Goal: Task Accomplishment & Management: Use online tool/utility

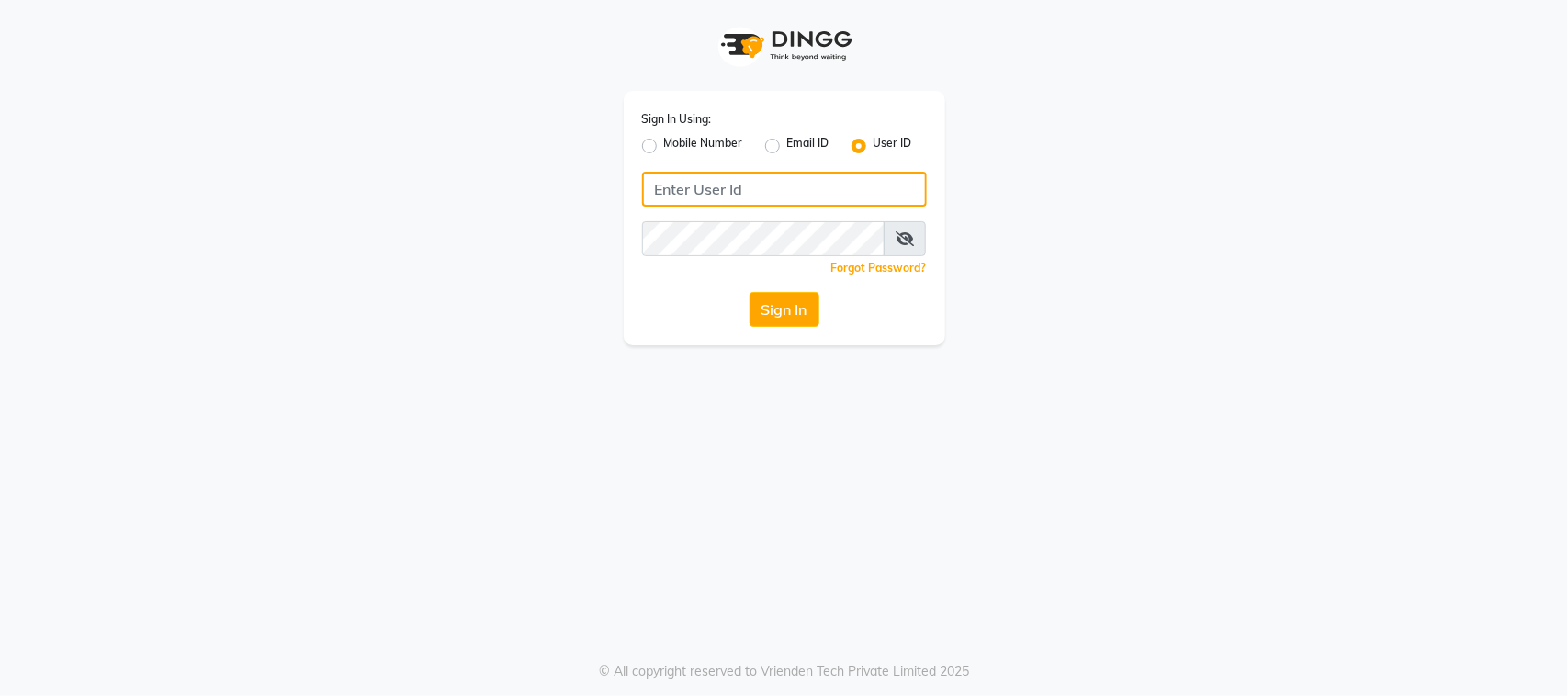
type input "studio99salons"
click at [907, 236] on icon at bounding box center [904, 238] width 18 height 14
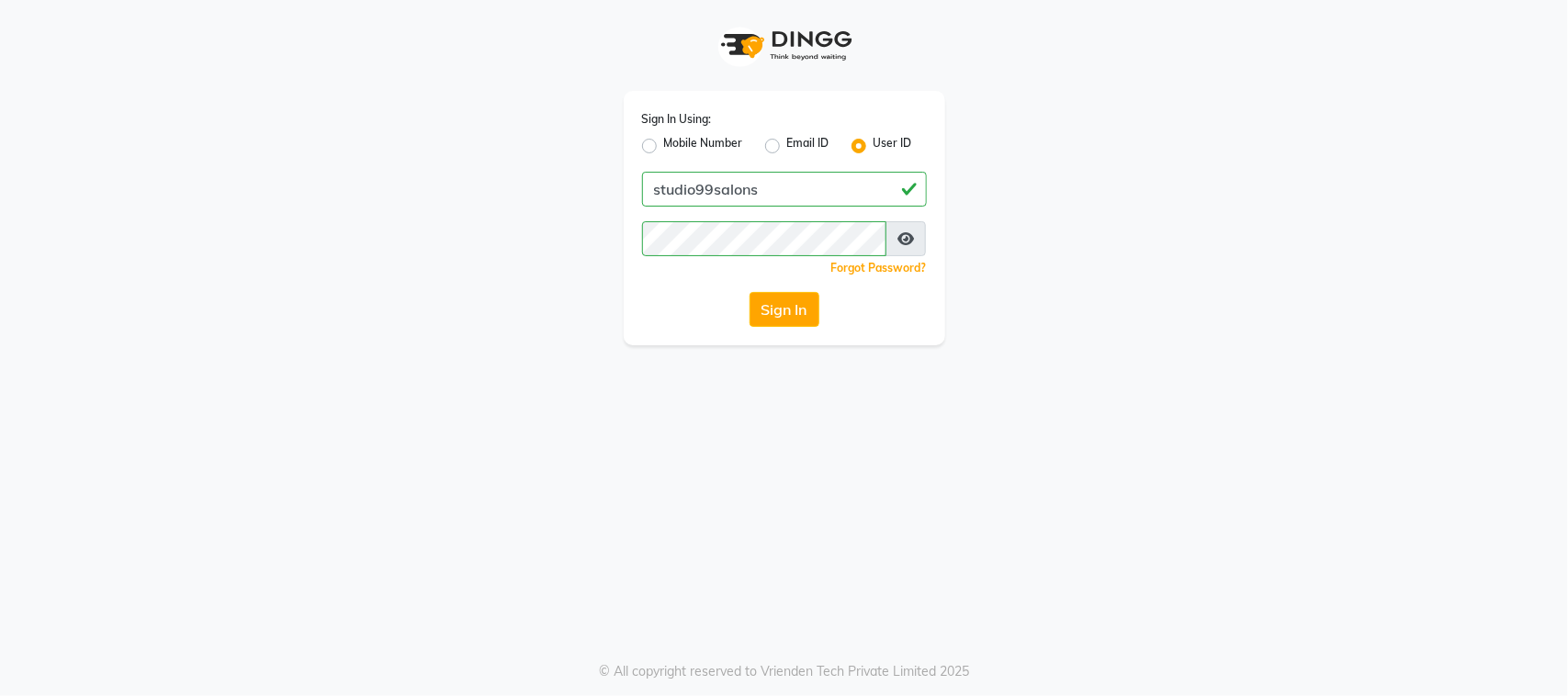
click at [907, 236] on icon at bounding box center [905, 238] width 16 height 14
click at [779, 313] on button "Sign In" at bounding box center [784, 309] width 70 height 35
click at [909, 241] on icon at bounding box center [904, 238] width 18 height 14
click at [897, 239] on icon at bounding box center [905, 238] width 16 height 14
click at [802, 299] on button "Sign In" at bounding box center [784, 309] width 70 height 35
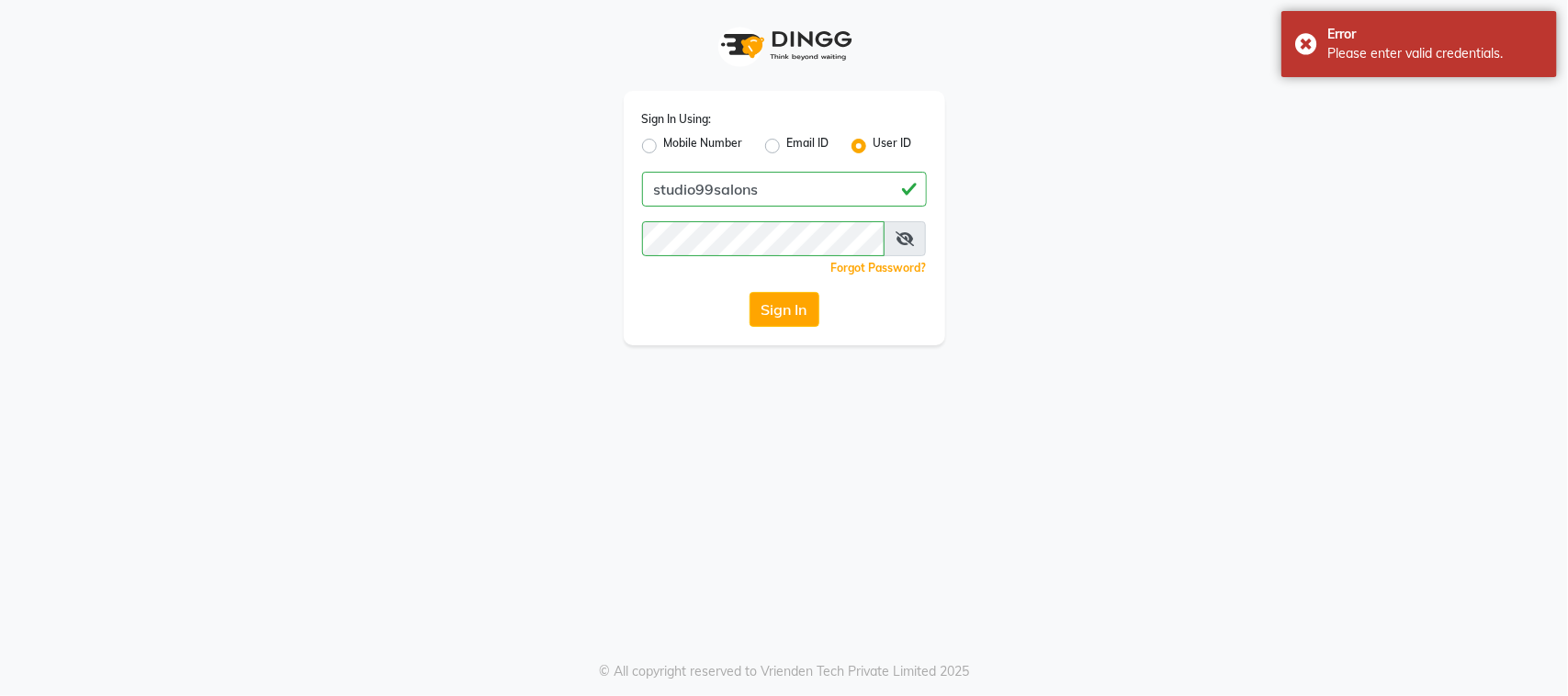
click at [689, 315] on div "Sign In" at bounding box center [784, 309] width 285 height 35
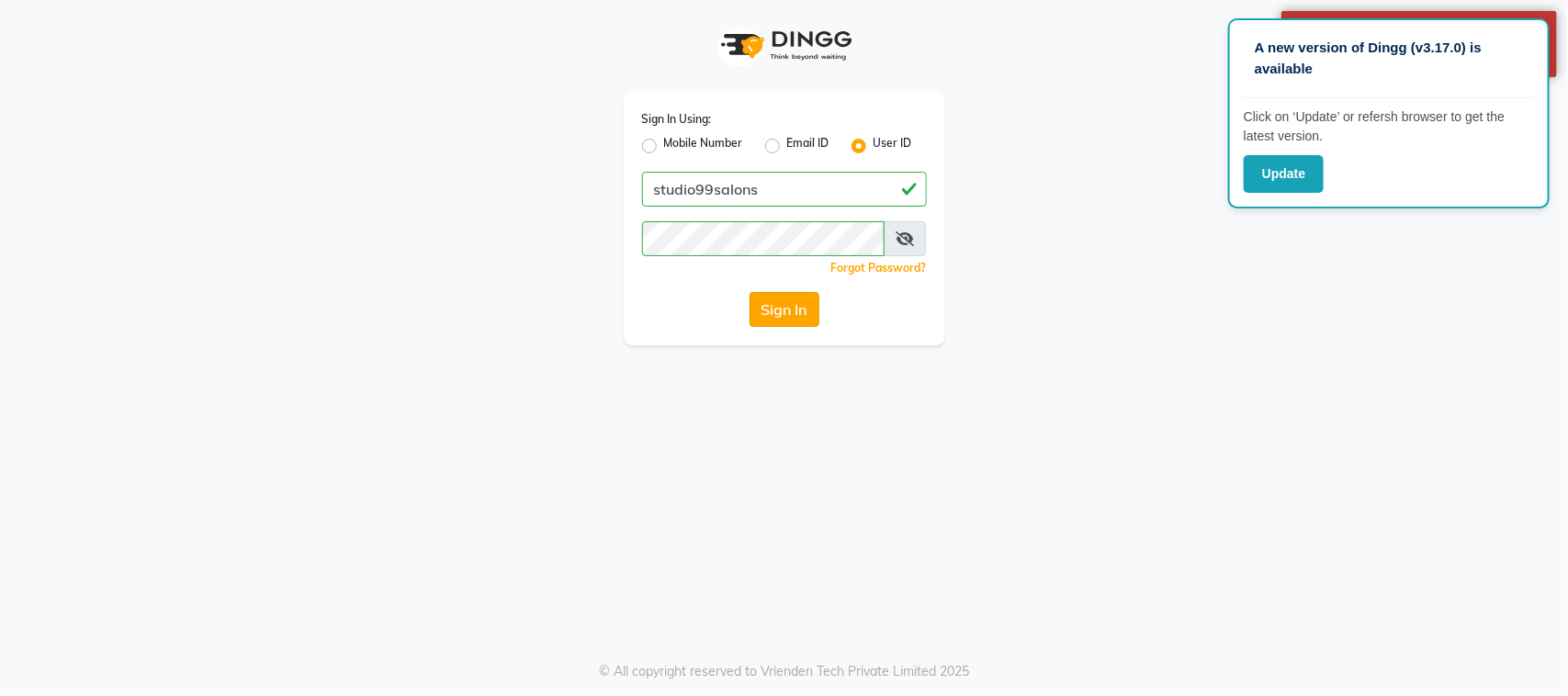
click at [768, 309] on button "Sign In" at bounding box center [784, 309] width 70 height 35
click at [906, 245] on span at bounding box center [905, 238] width 42 height 35
click at [906, 243] on icon at bounding box center [904, 238] width 18 height 14
click at [901, 232] on icon at bounding box center [905, 238] width 16 height 14
click at [790, 315] on button "Sign In" at bounding box center [784, 309] width 70 height 35
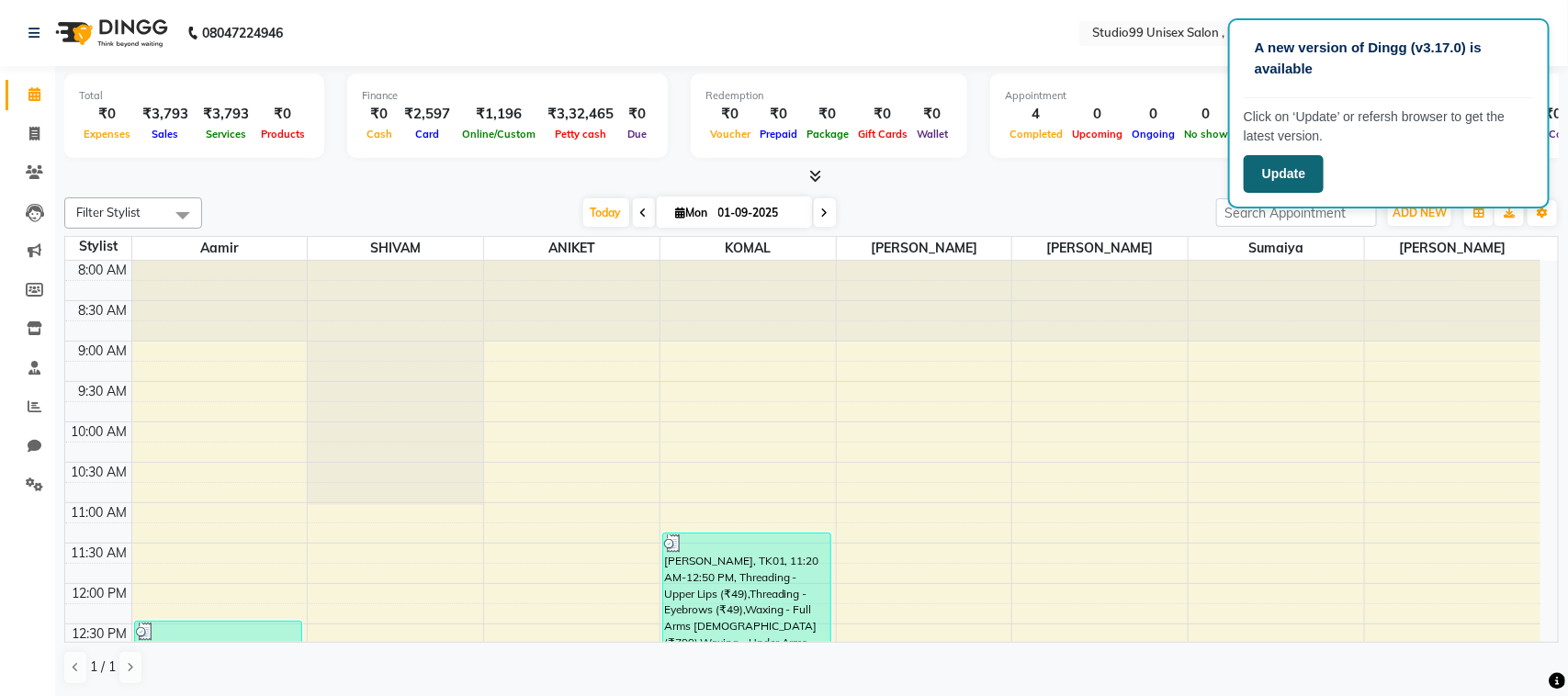
click at [1273, 176] on button "Update" at bounding box center [1284, 174] width 80 height 38
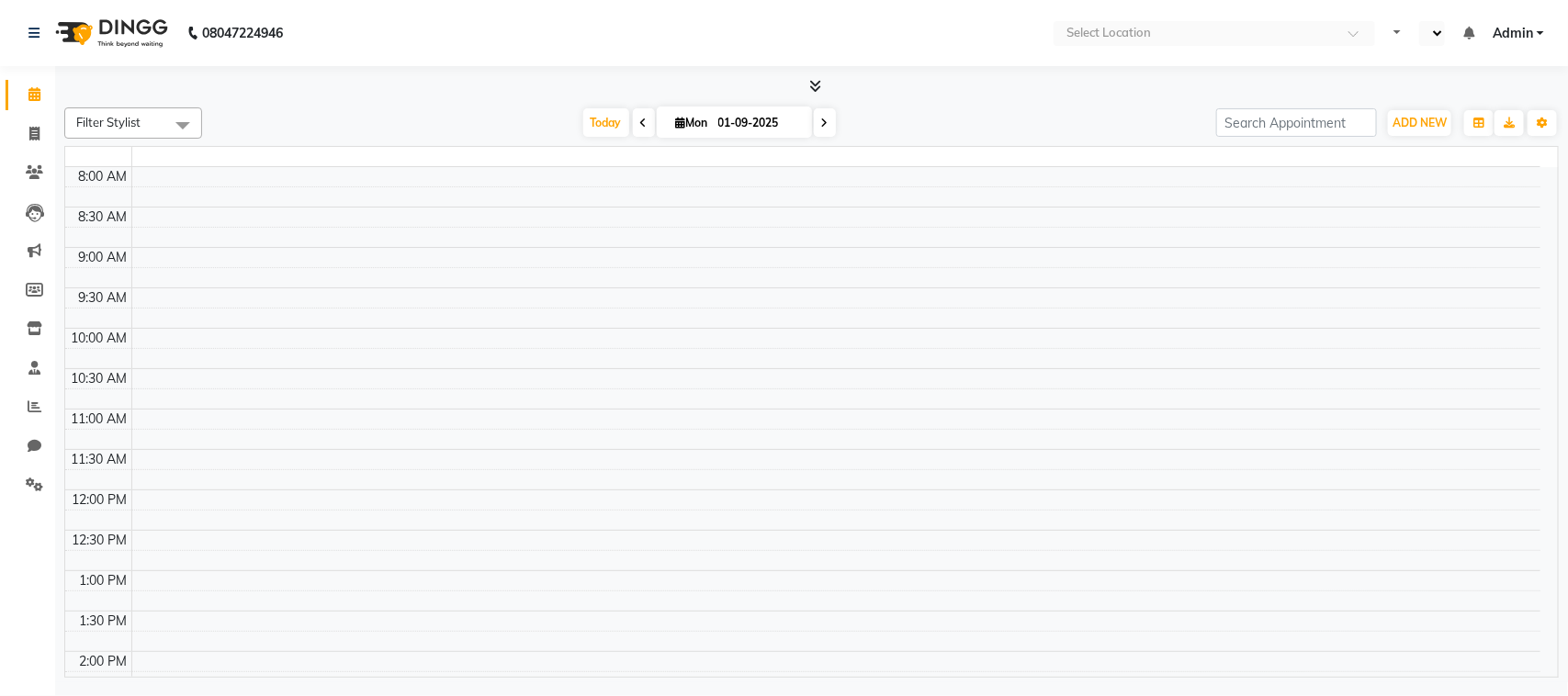
select select "en"
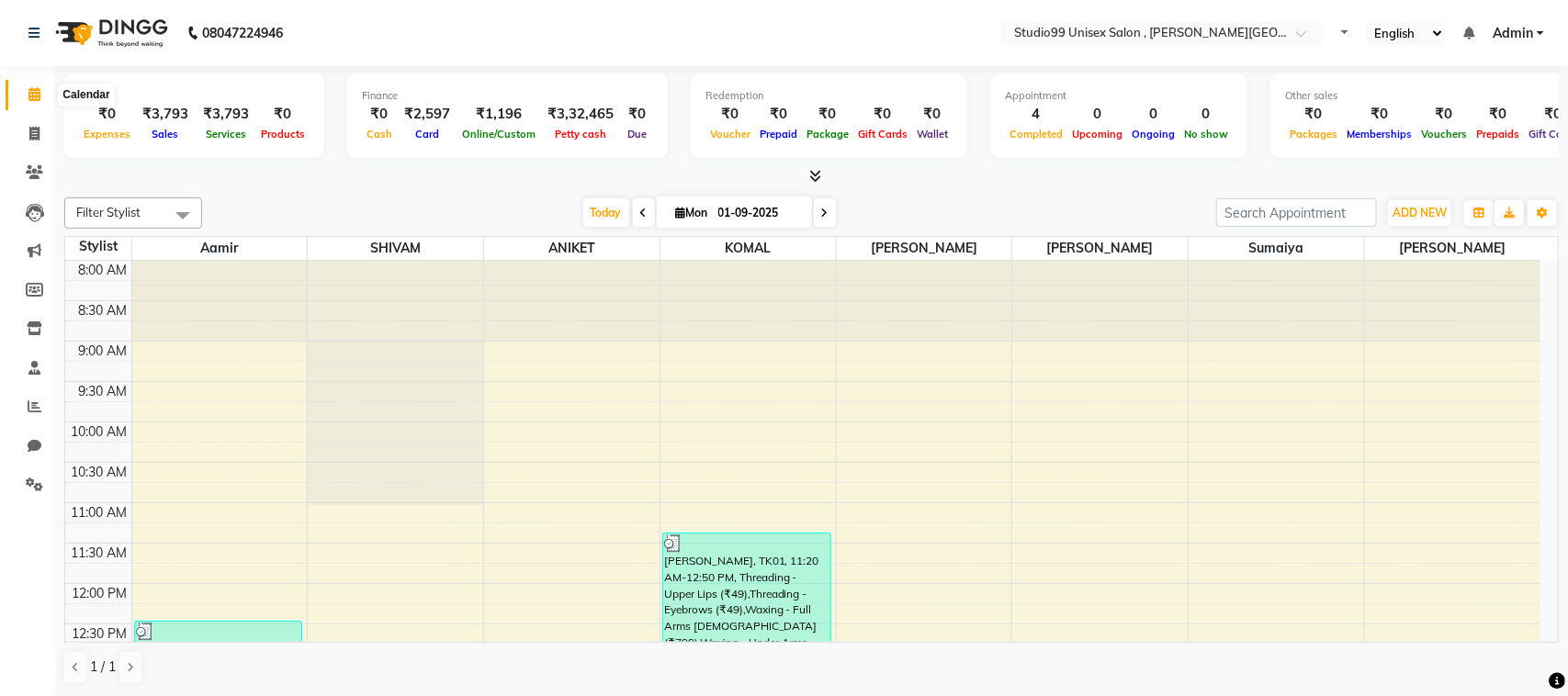
click at [24, 88] on span at bounding box center [34, 95] width 32 height 21
click at [43, 136] on span at bounding box center [34, 134] width 32 height 21
select select "7699"
select select "service"
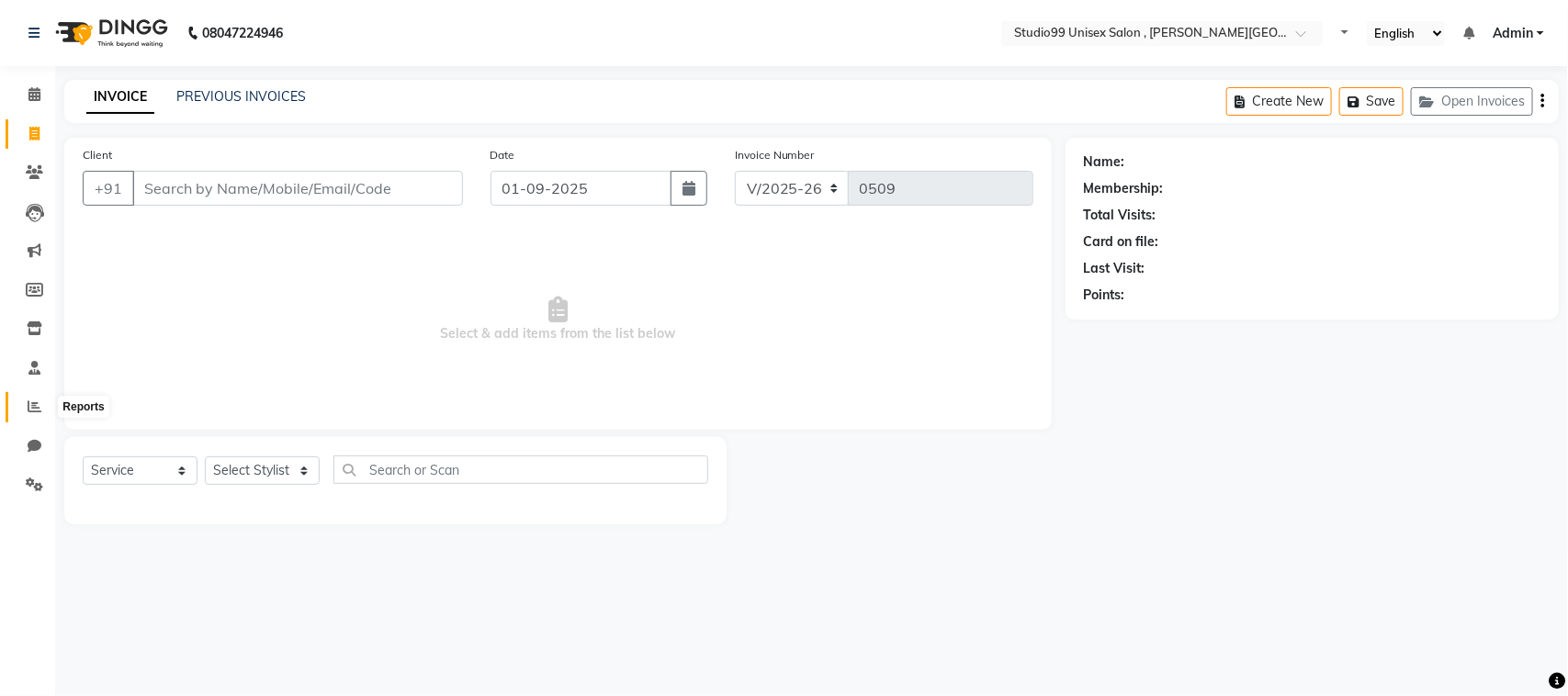
click at [31, 402] on icon at bounding box center [34, 406] width 13 height 13
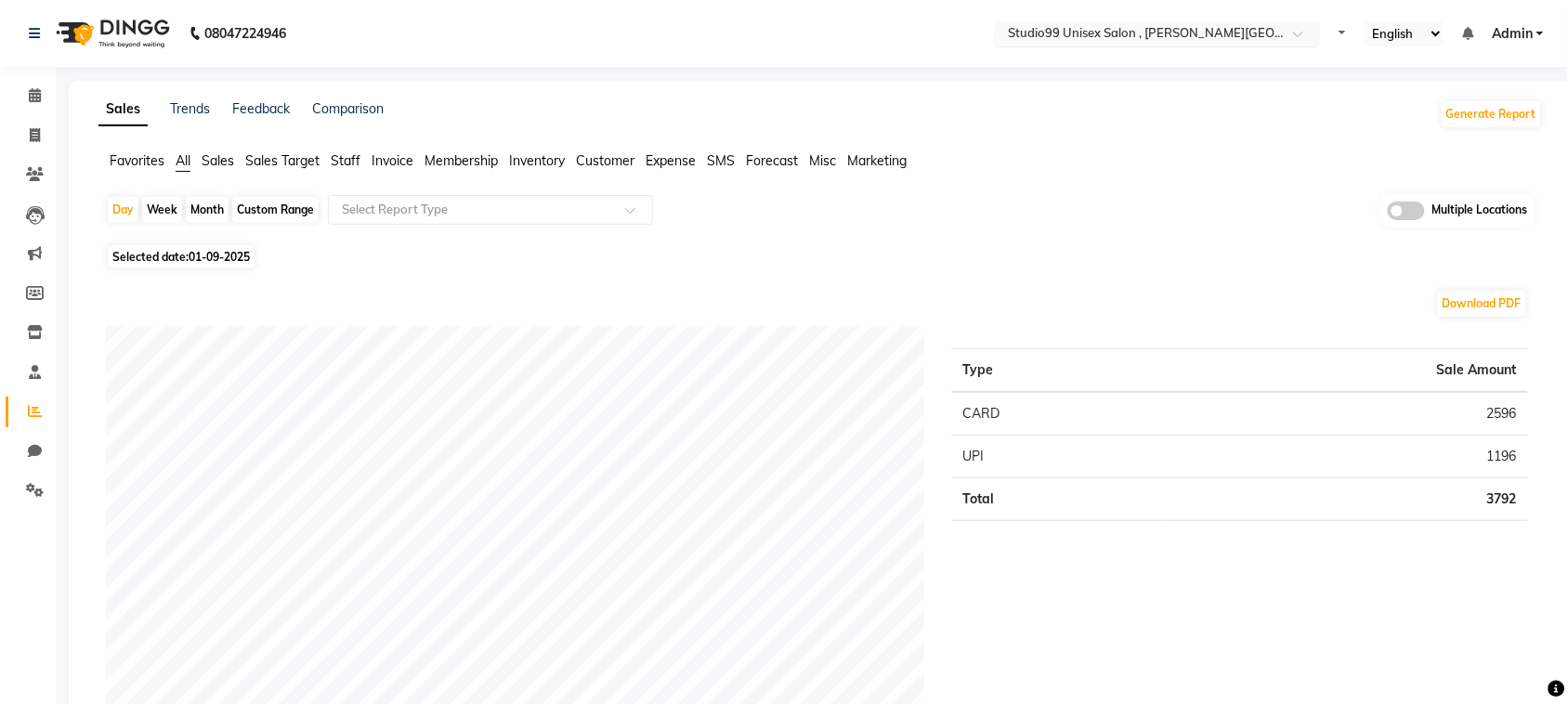
click at [1251, 29] on input "text" at bounding box center [1139, 35] width 269 height 18
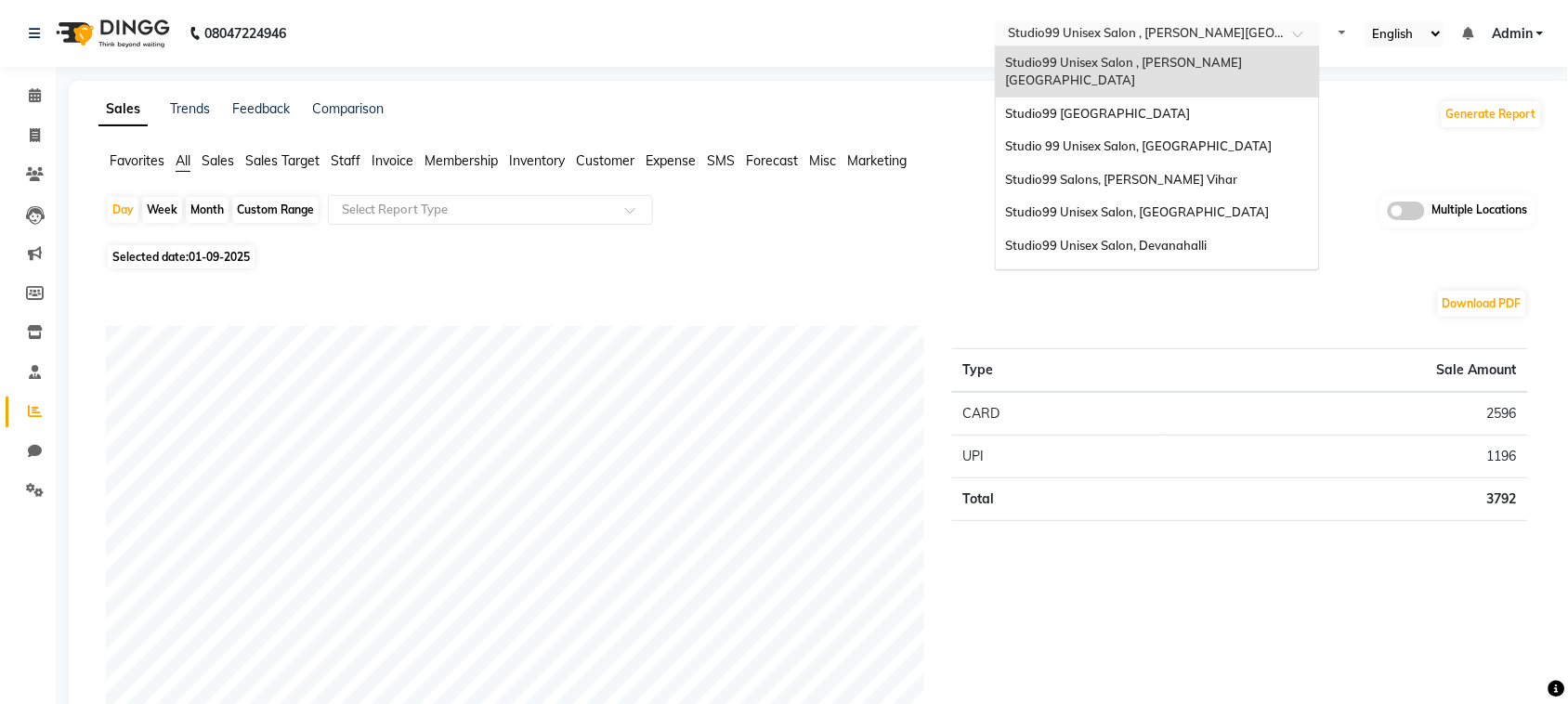
click at [1251, 29] on input "text" at bounding box center [1139, 35] width 269 height 18
click at [1177, 106] on span "Studio99 [GEOGRAPHIC_DATA]" at bounding box center [1098, 113] width 185 height 14
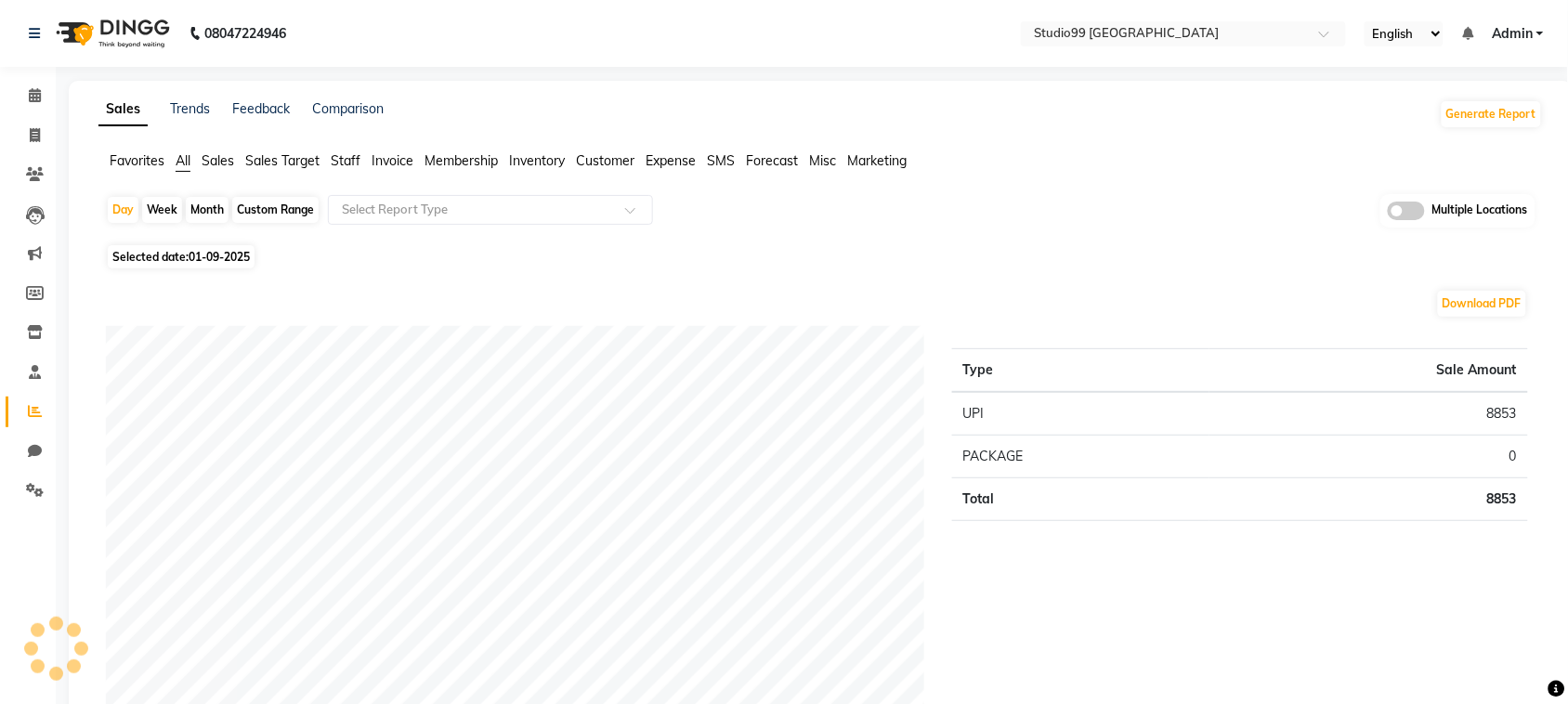
click at [270, 205] on div "Custom Range" at bounding box center [276, 209] width 87 height 26
select select "9"
select select "2025"
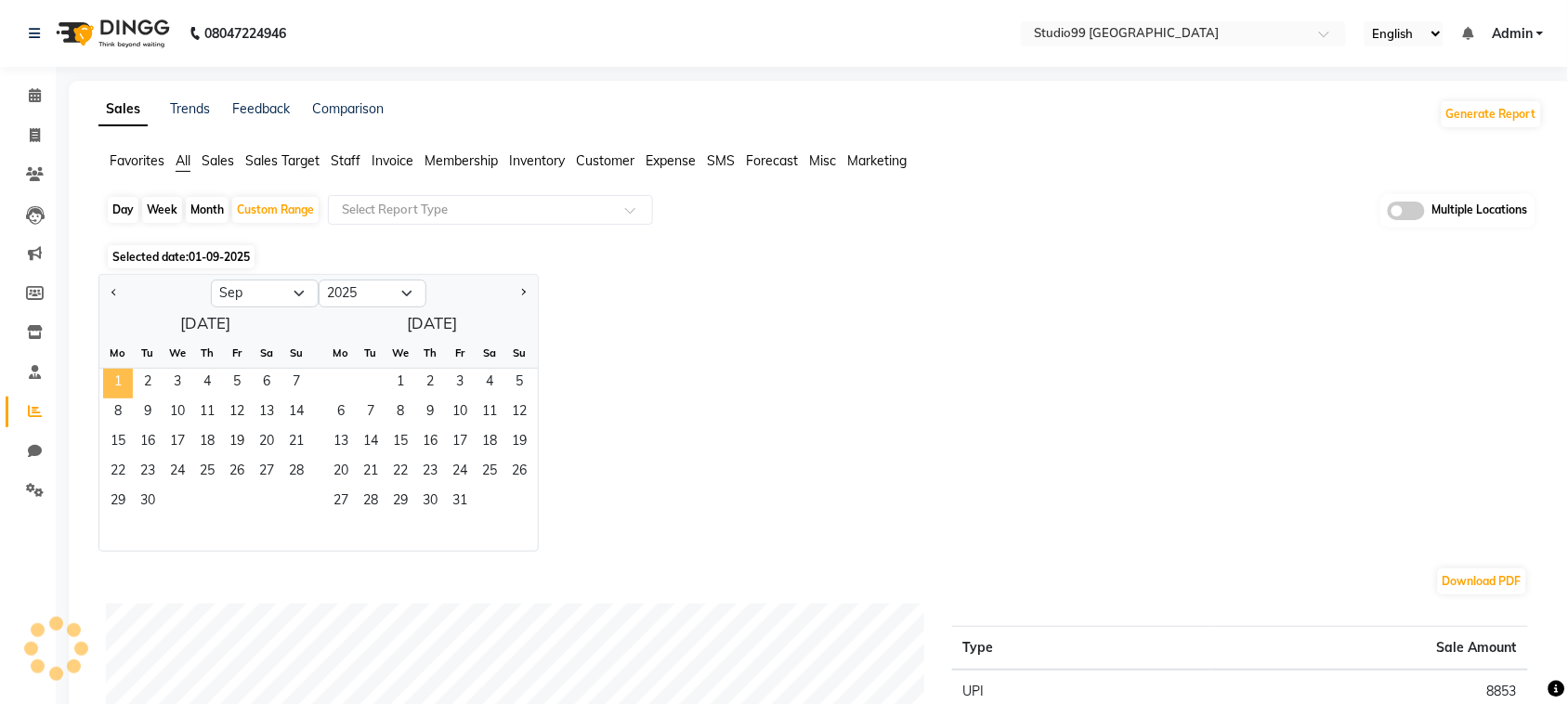
click at [116, 393] on span "1" at bounding box center [118, 384] width 30 height 30
click at [114, 288] on button "Previous month" at bounding box center [114, 293] width 14 height 30
select select "8"
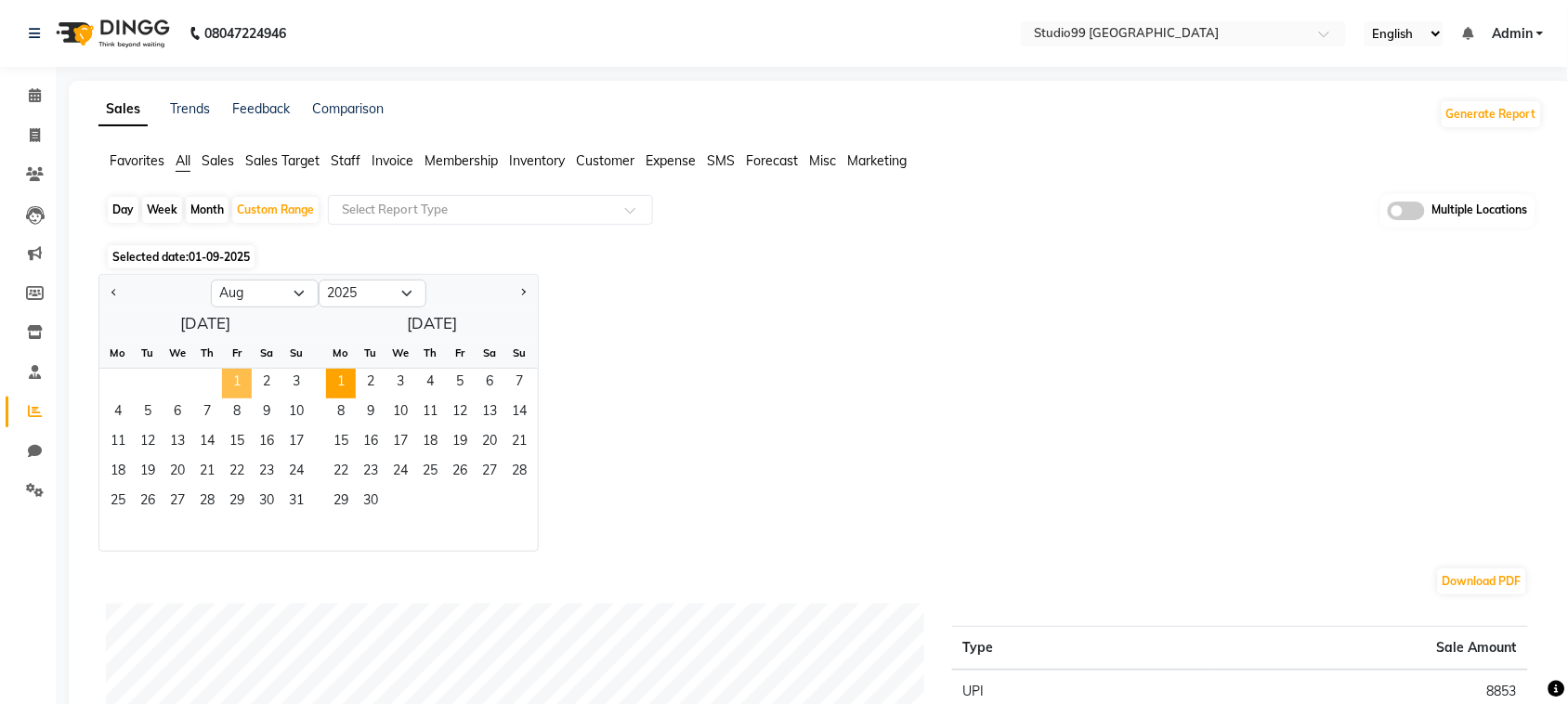
click at [240, 384] on span "1" at bounding box center [236, 384] width 30 height 30
click at [295, 501] on span "31" at bounding box center [296, 502] width 30 height 30
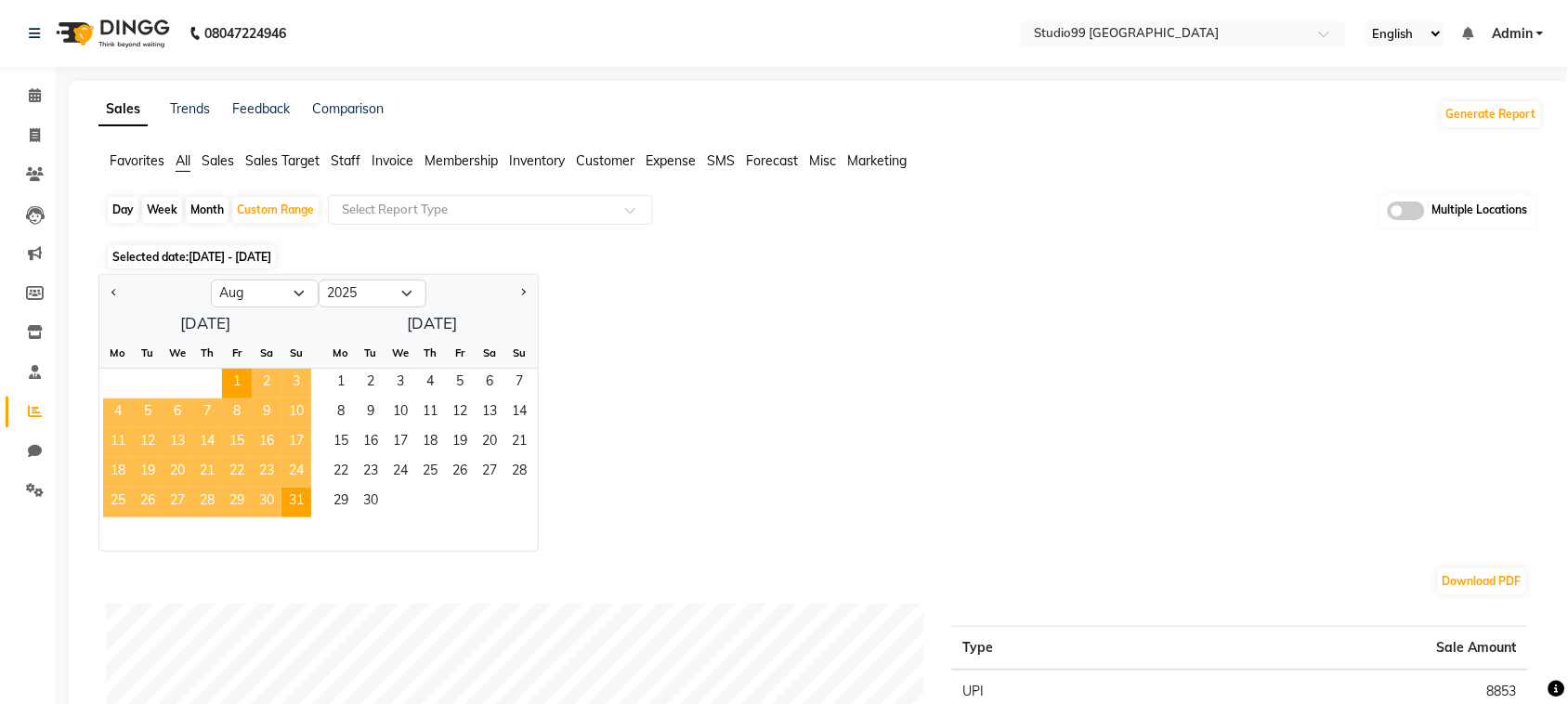
click at [769, 226] on div "Day Week Month Custom Range Select Report Type Multiple Locations" at bounding box center [821, 216] width 1430 height 45
click at [675, 230] on div "Day Week Month Custom Range Select Report Type Multiple Locations" at bounding box center [821, 216] width 1430 height 45
click at [126, 206] on div "Day" at bounding box center [123, 209] width 31 height 26
select select "8"
select select "2025"
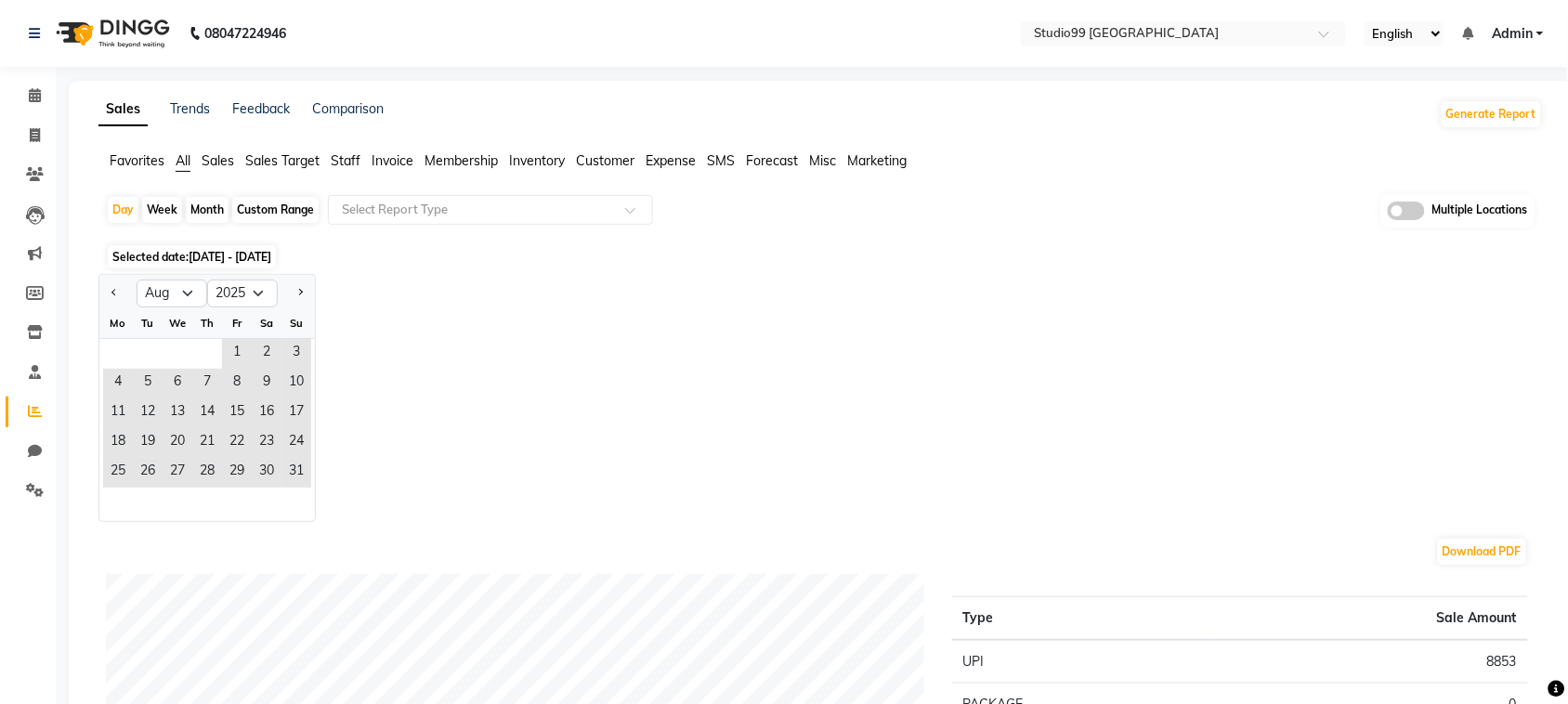
click at [212, 212] on div "Month" at bounding box center [207, 209] width 42 height 26
select select "8"
select select "2025"
click at [289, 204] on div "Custom Range" at bounding box center [276, 209] width 87 height 26
select select "8"
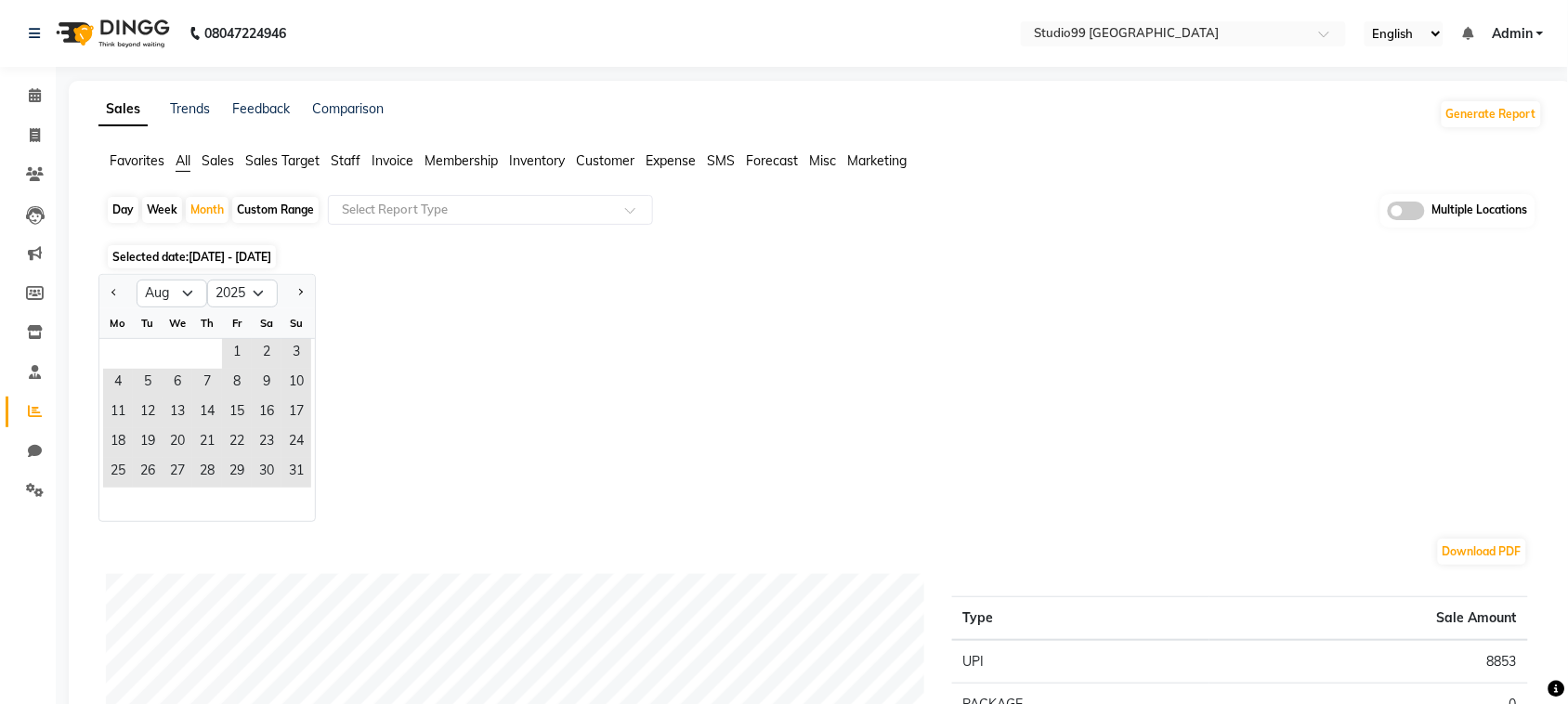
select select "2025"
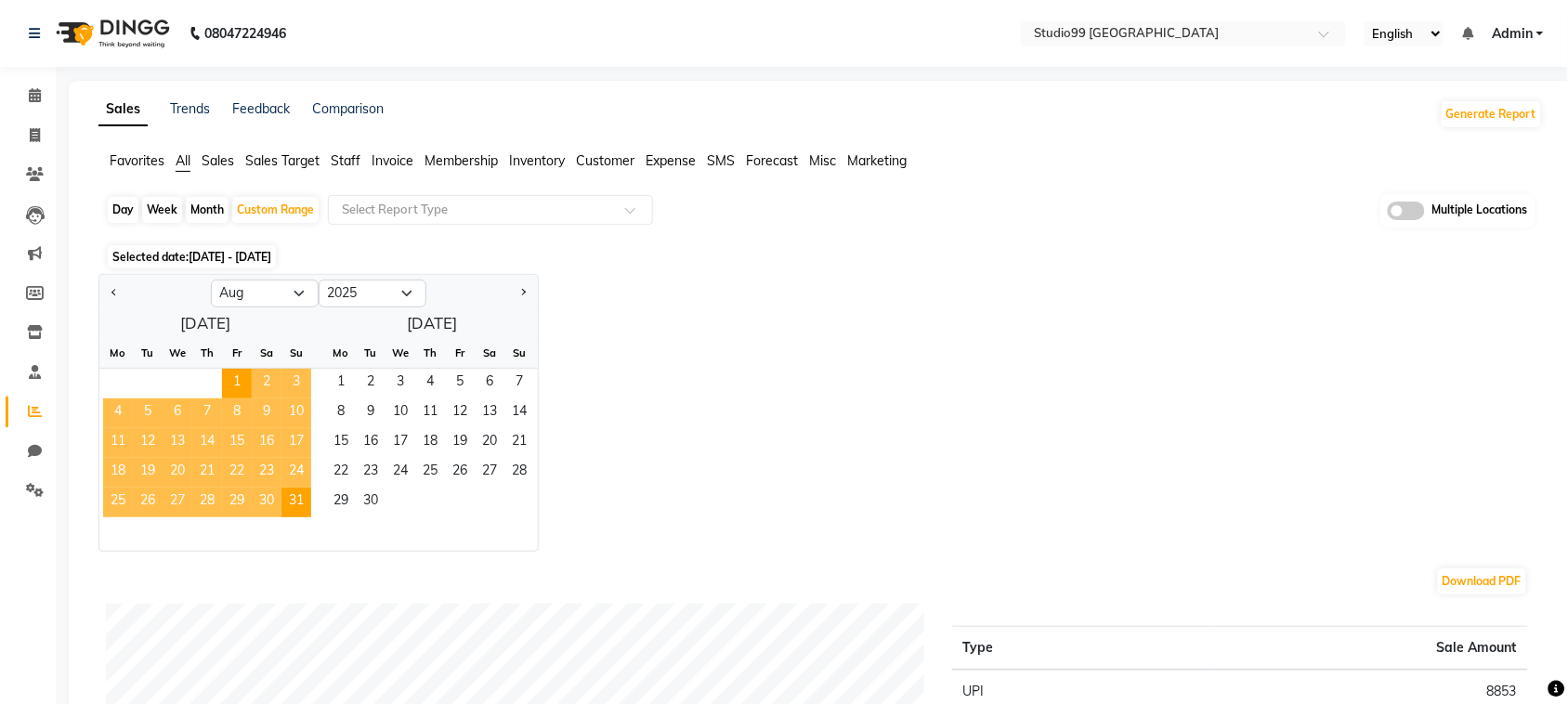
click at [204, 214] on div "Month" at bounding box center [207, 209] width 42 height 26
select select "8"
select select "2025"
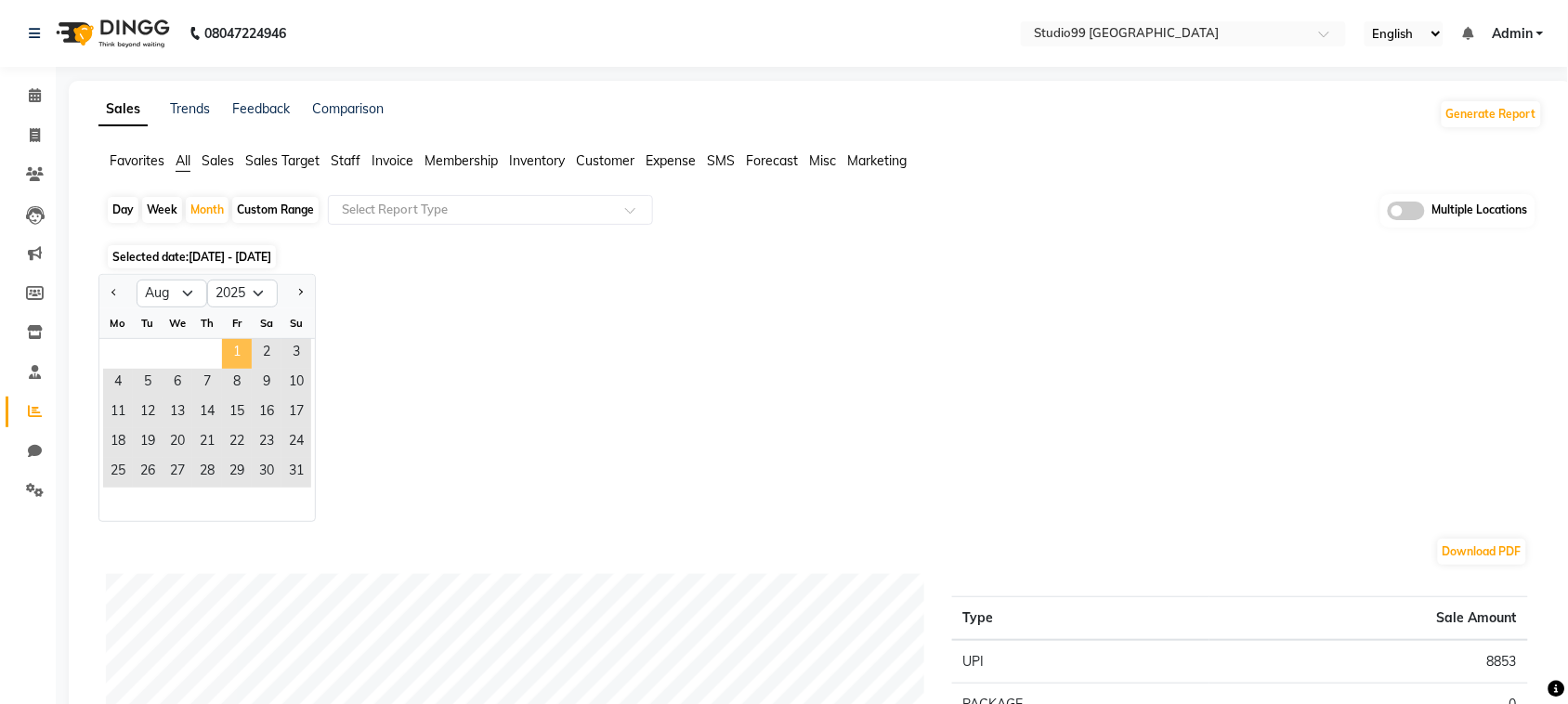
click at [234, 350] on span "1" at bounding box center [236, 354] width 30 height 30
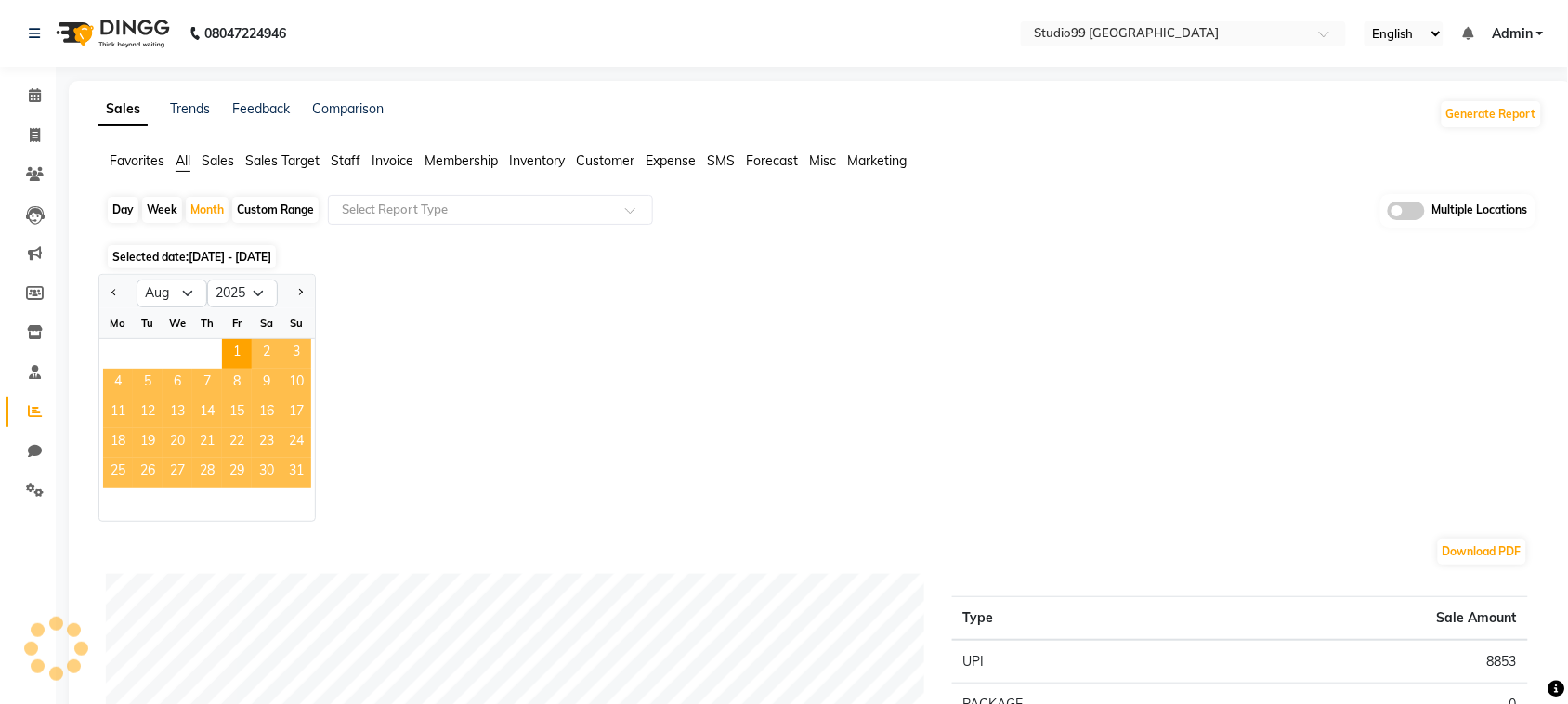
click at [295, 476] on span "31" at bounding box center [296, 473] width 30 height 30
click at [270, 207] on div "Custom Range" at bounding box center [276, 209] width 87 height 26
select select "8"
select select "2025"
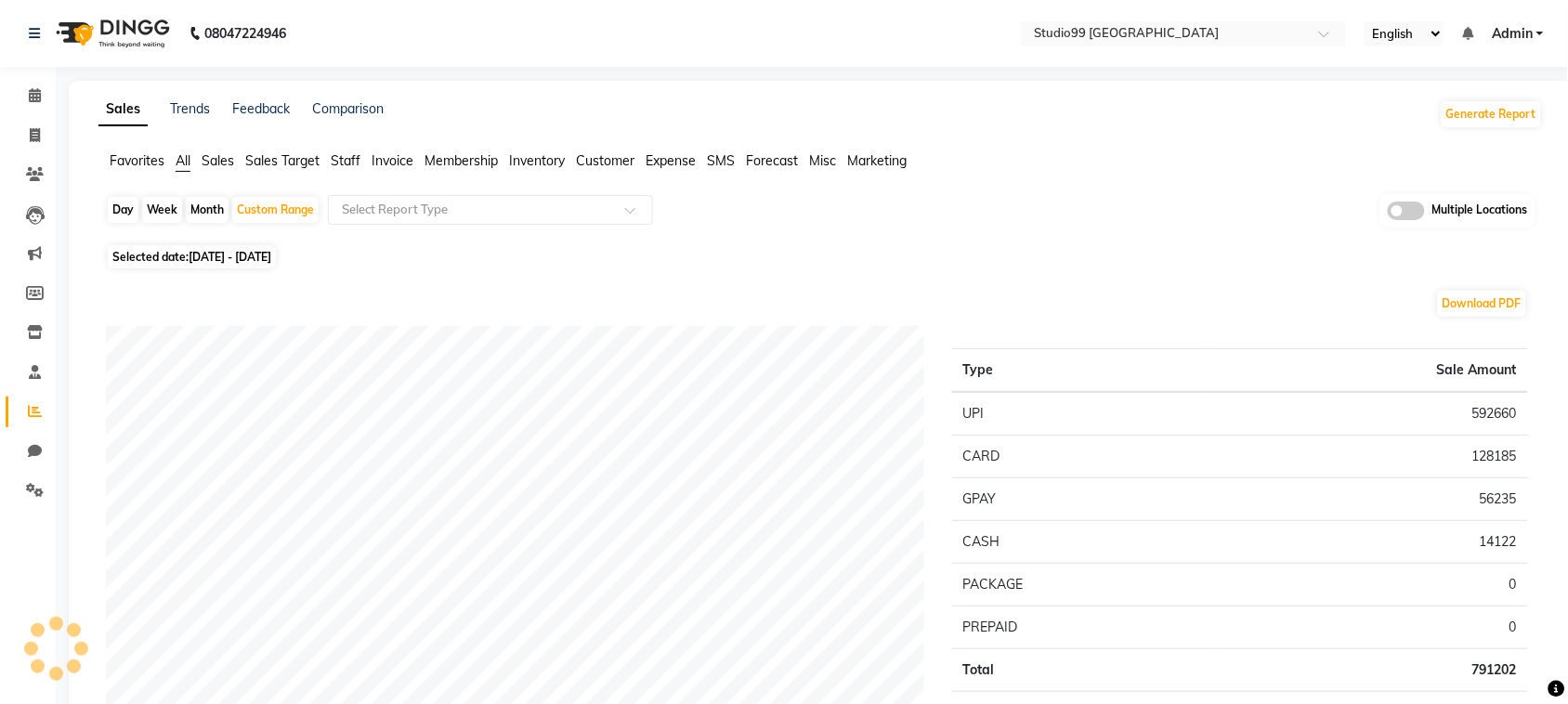
click at [1263, 30] on input "text" at bounding box center [1165, 35] width 269 height 18
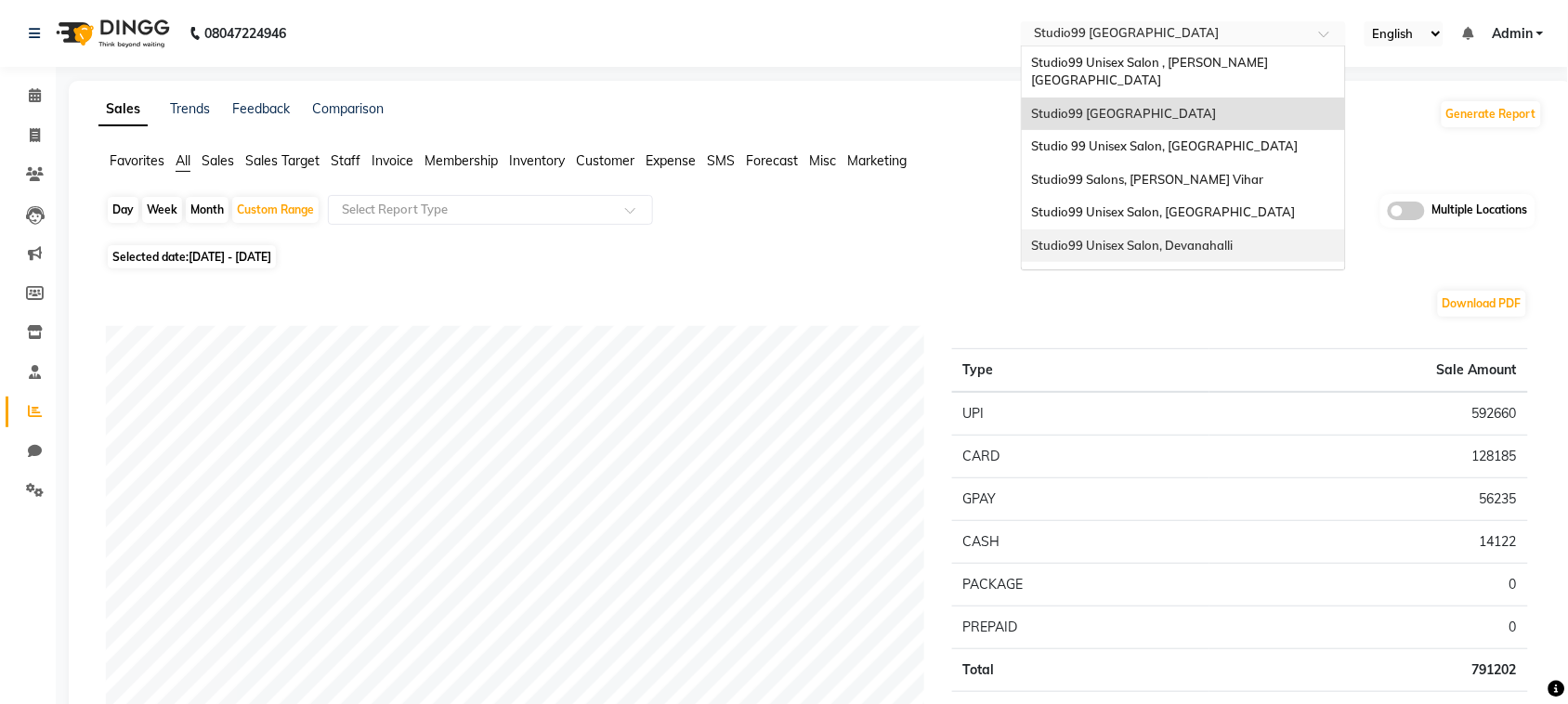
click at [1190, 238] on span "Studio99 Unisex Salon, Devanahalli" at bounding box center [1132, 245] width 202 height 14
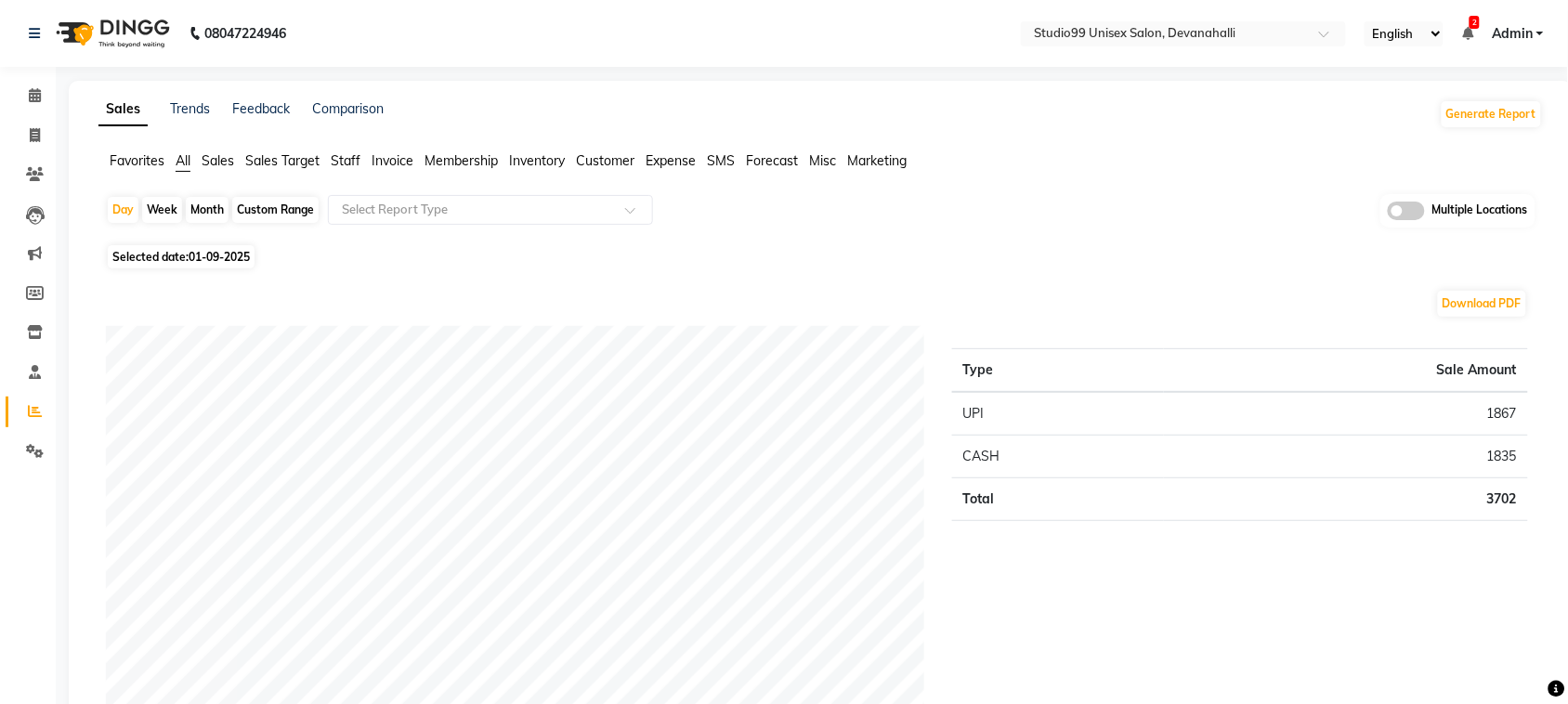
click at [272, 206] on div "Custom Range" at bounding box center [276, 209] width 87 height 26
select select "9"
select select "2025"
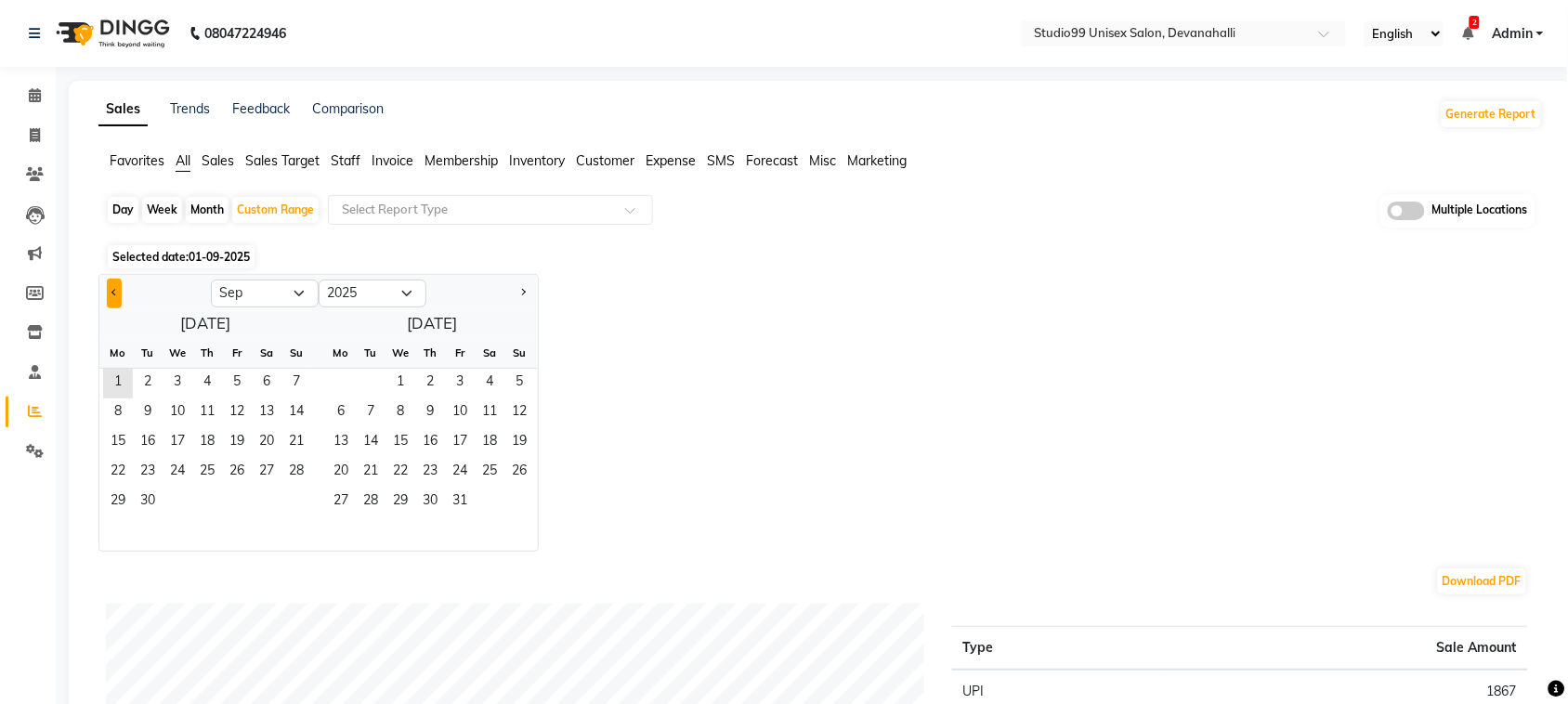
click at [110, 297] on button "Previous month" at bounding box center [114, 293] width 14 height 30
select select "8"
click at [242, 384] on span "1" at bounding box center [236, 384] width 30 height 30
click at [293, 499] on span "31" at bounding box center [296, 502] width 30 height 30
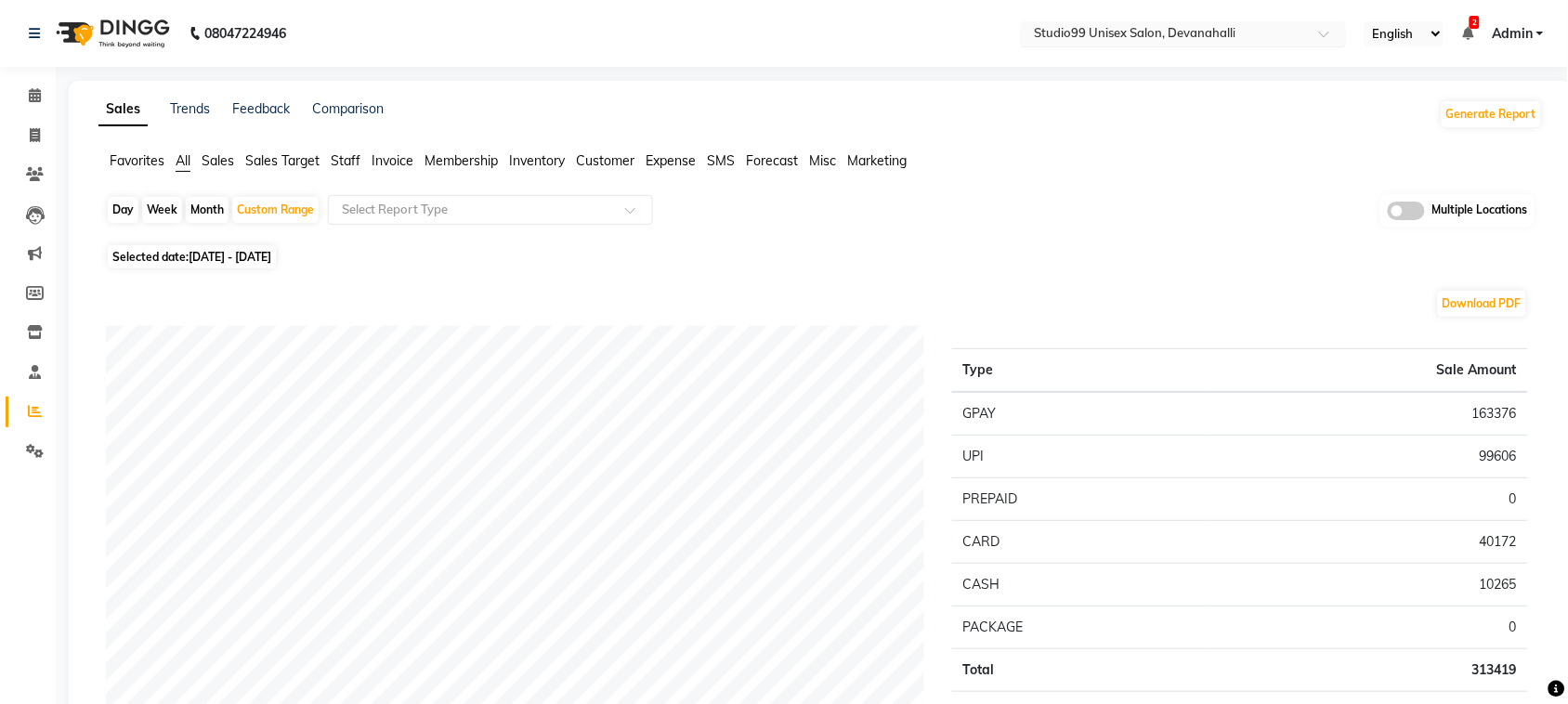
click at [1245, 30] on input "text" at bounding box center [1165, 35] width 269 height 18
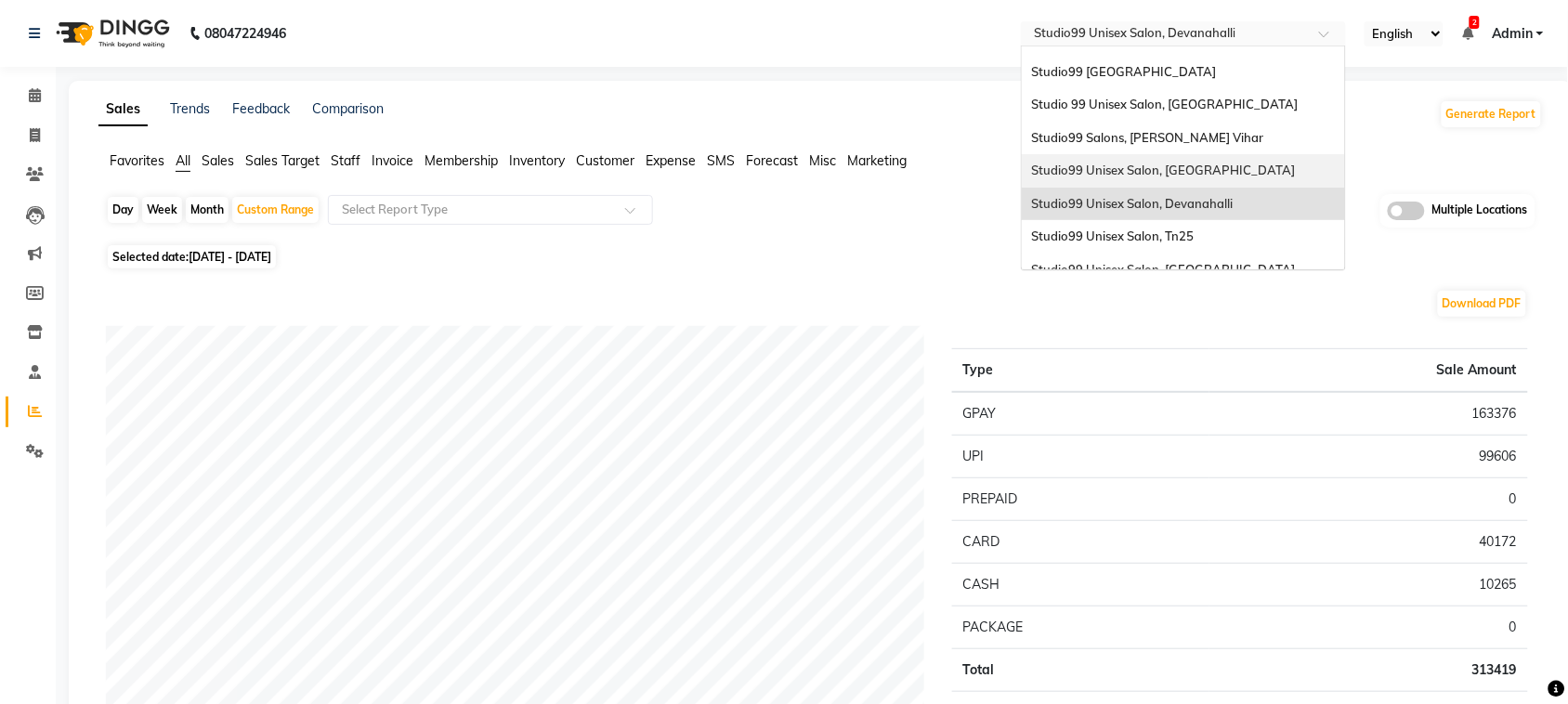
scroll to position [72, 0]
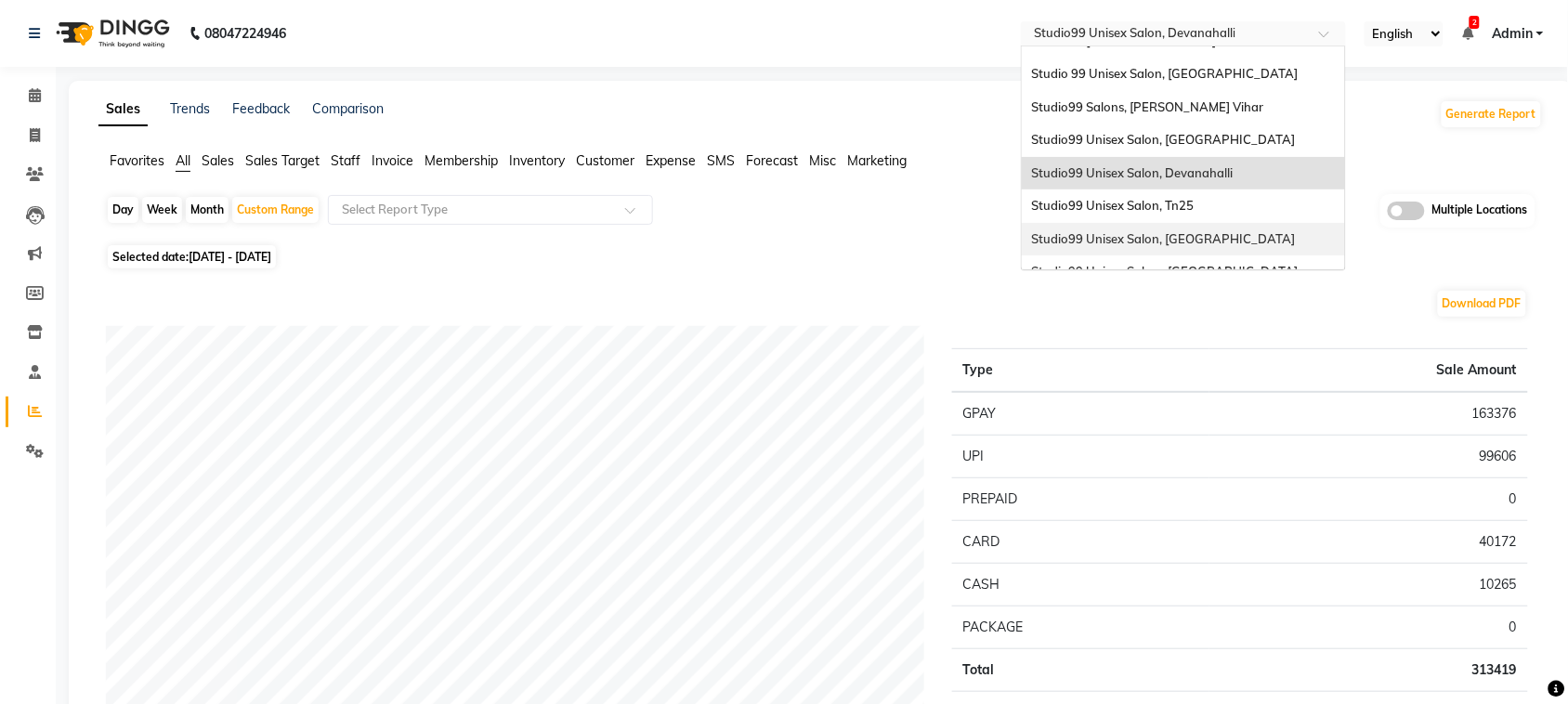
click at [1201, 231] on span "Studio99 Unisex Salon, [GEOGRAPHIC_DATA]" at bounding box center [1164, 238] width 264 height 14
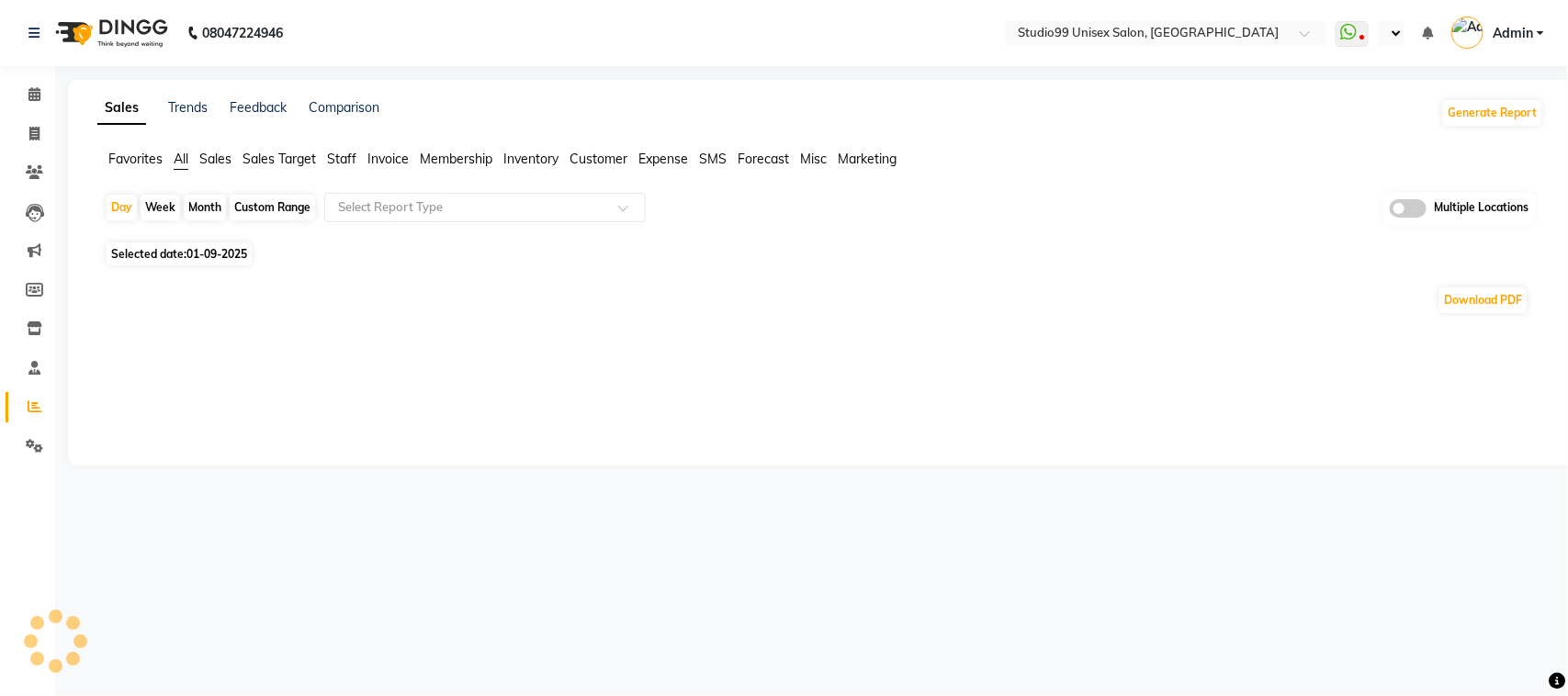
select select "en"
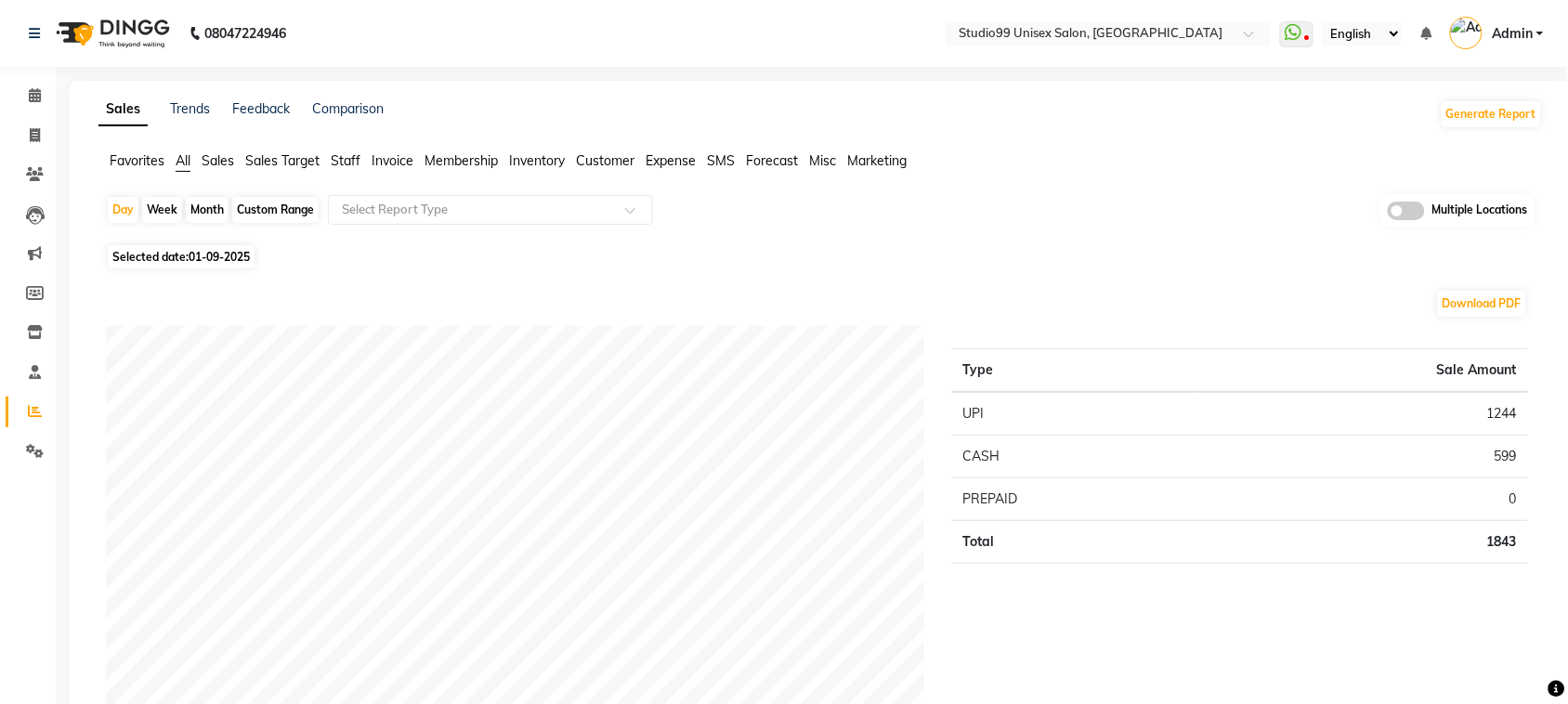
click at [271, 218] on div "Custom Range" at bounding box center [276, 209] width 87 height 26
select select "9"
select select "2025"
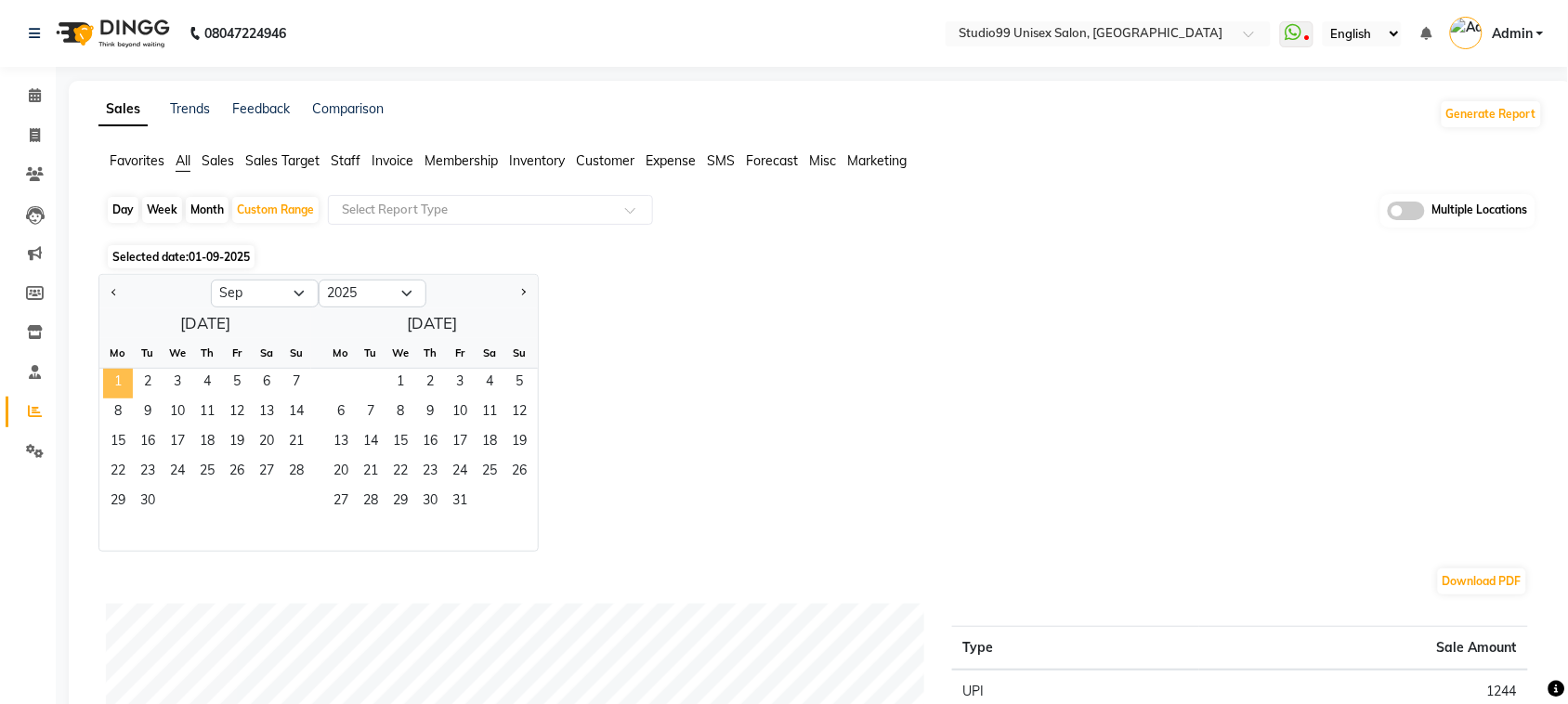
click at [121, 378] on span "1" at bounding box center [118, 384] width 30 height 30
click at [110, 293] on button "Previous month" at bounding box center [114, 293] width 14 height 30
select select "8"
click at [239, 392] on span "1" at bounding box center [236, 384] width 30 height 30
click at [300, 503] on span "31" at bounding box center [296, 502] width 30 height 30
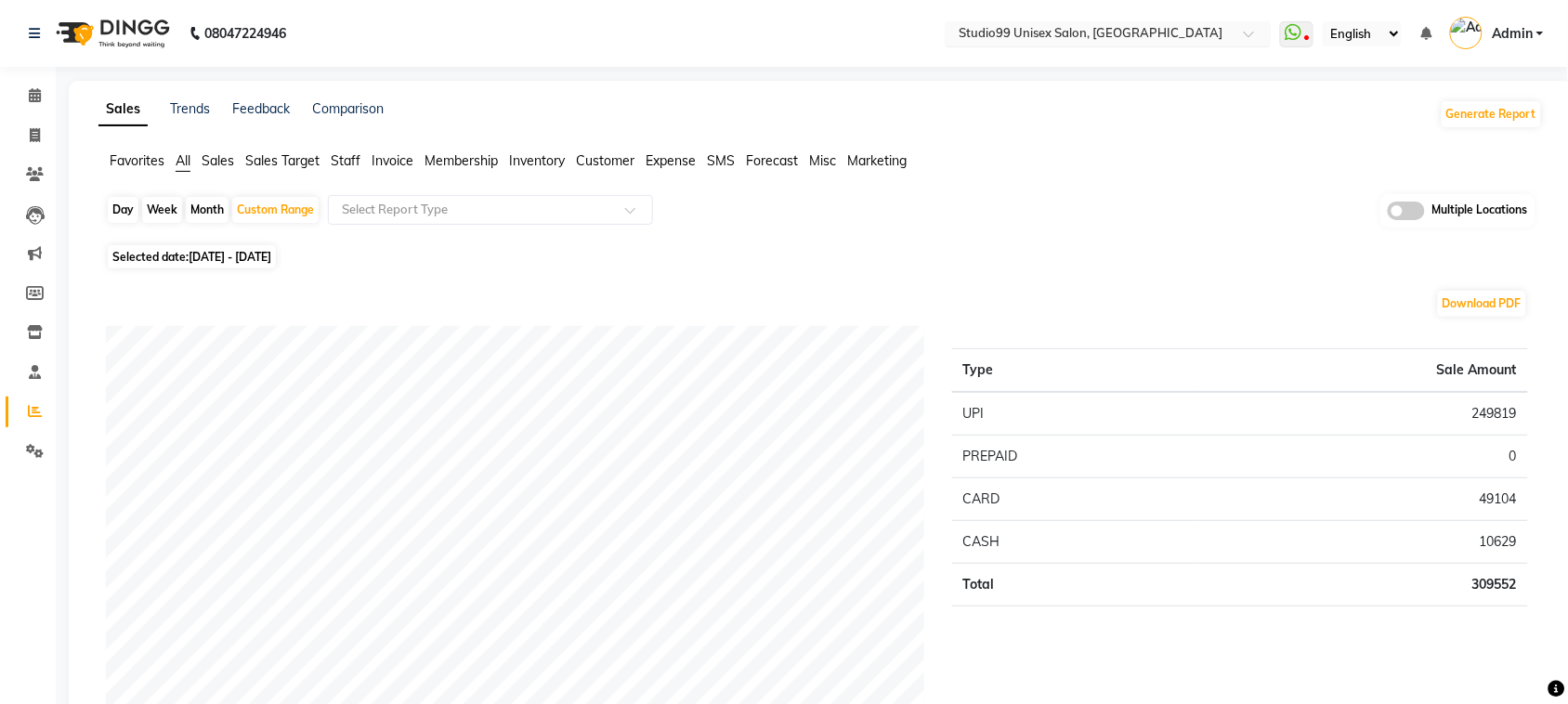
click at [1159, 24] on div "Select Location × Studio99 Unisex Salon, Jindal City" at bounding box center [1095, 33] width 289 height 18
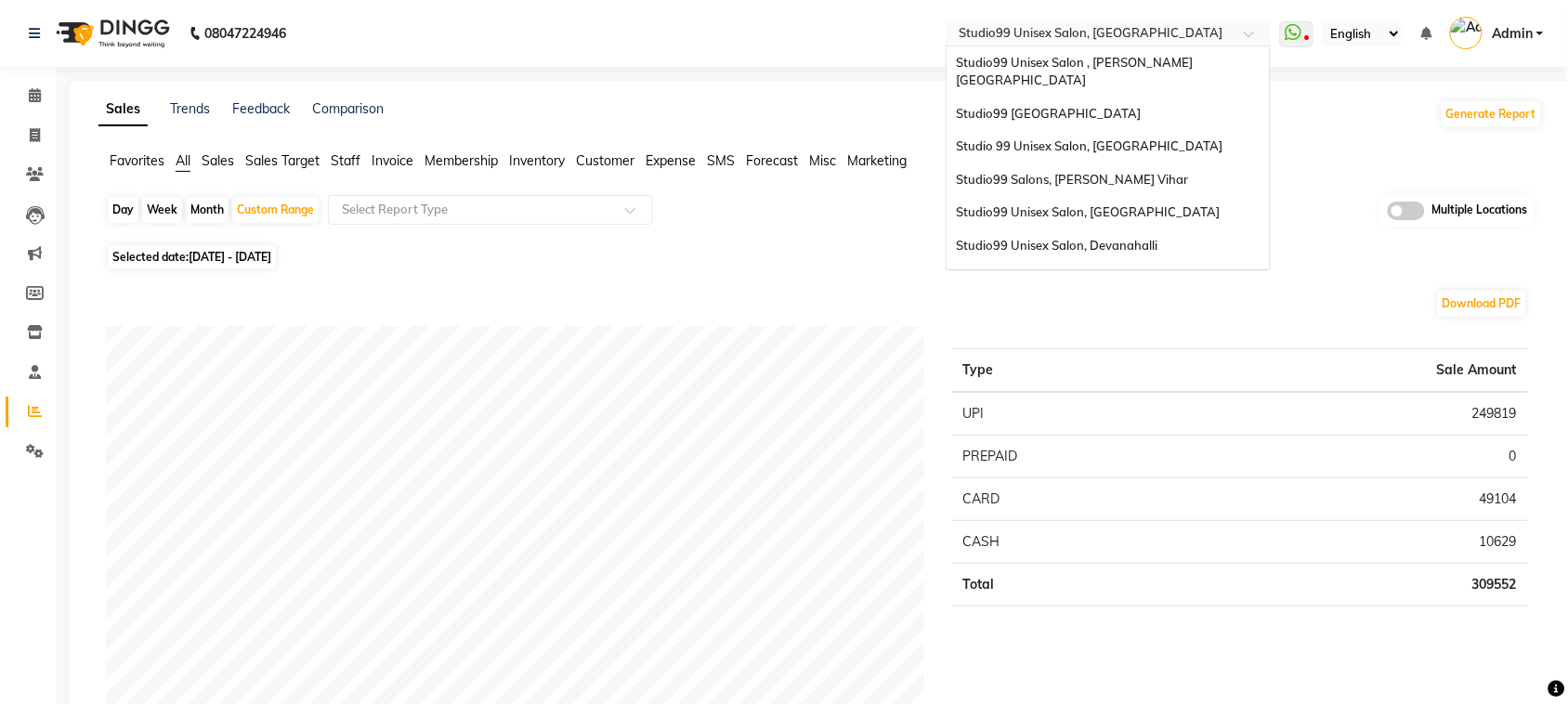
scroll to position [74, 0]
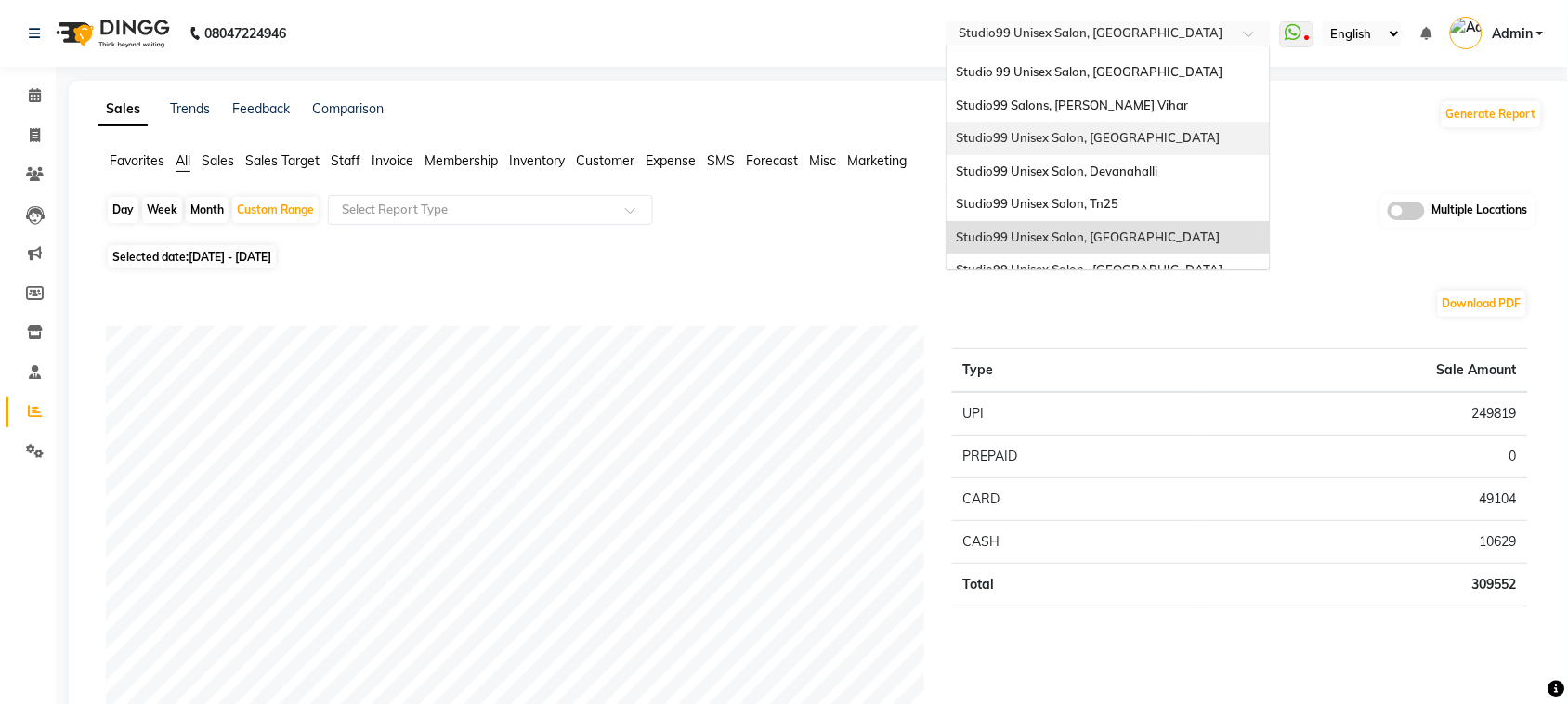
click at [1099, 130] on span "Studio99 Unisex Salon, [GEOGRAPHIC_DATA]" at bounding box center [1088, 137] width 264 height 14
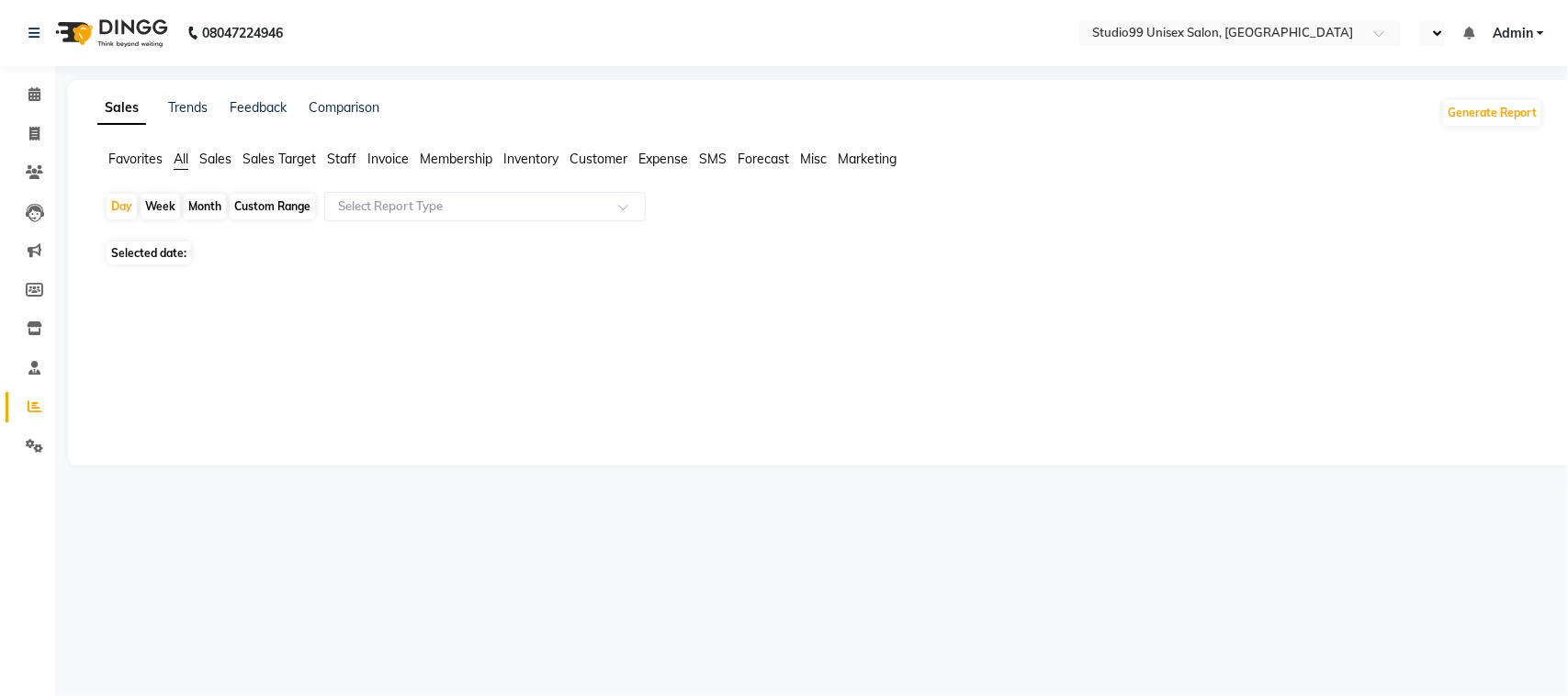
select select "en"
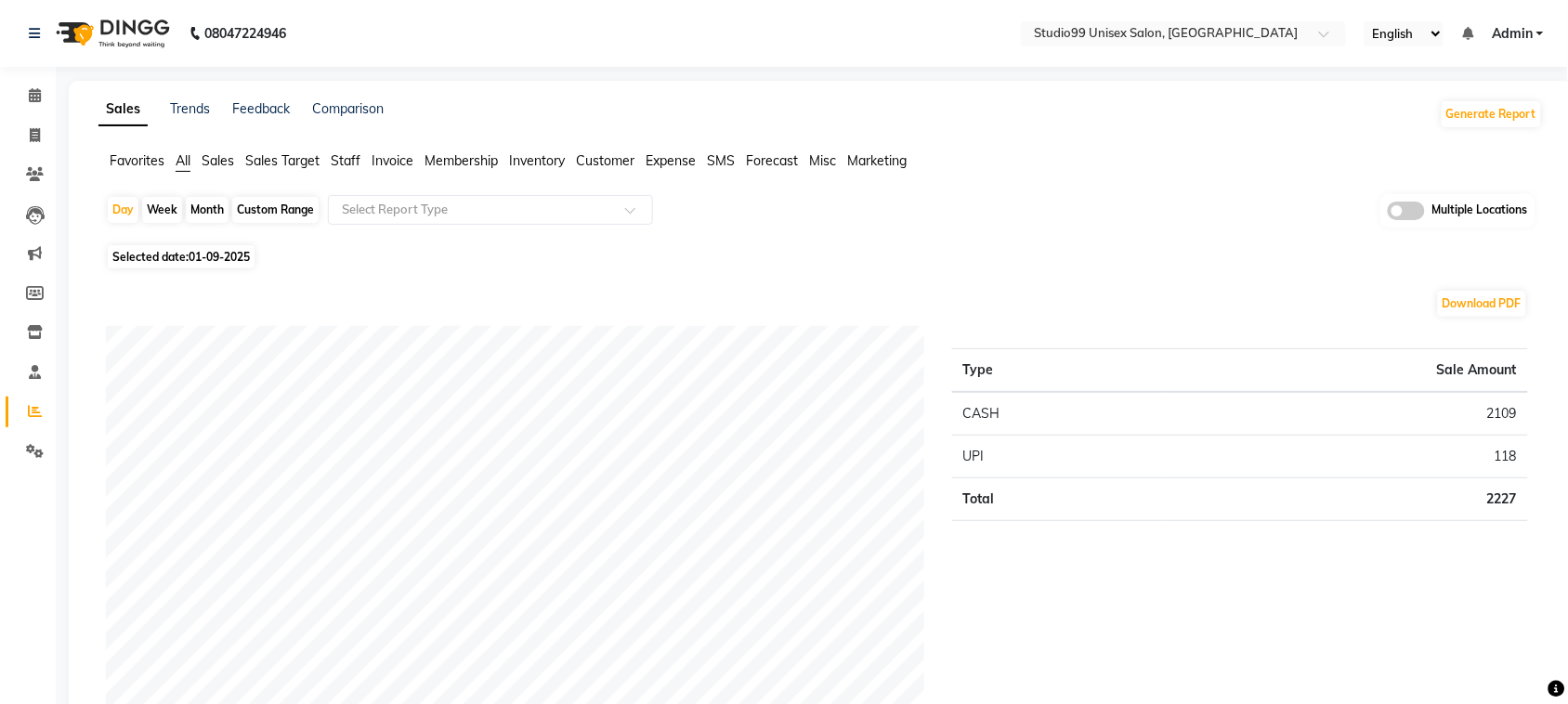
click at [262, 211] on div "Custom Range" at bounding box center [276, 209] width 87 height 26
select select "9"
select select "2025"
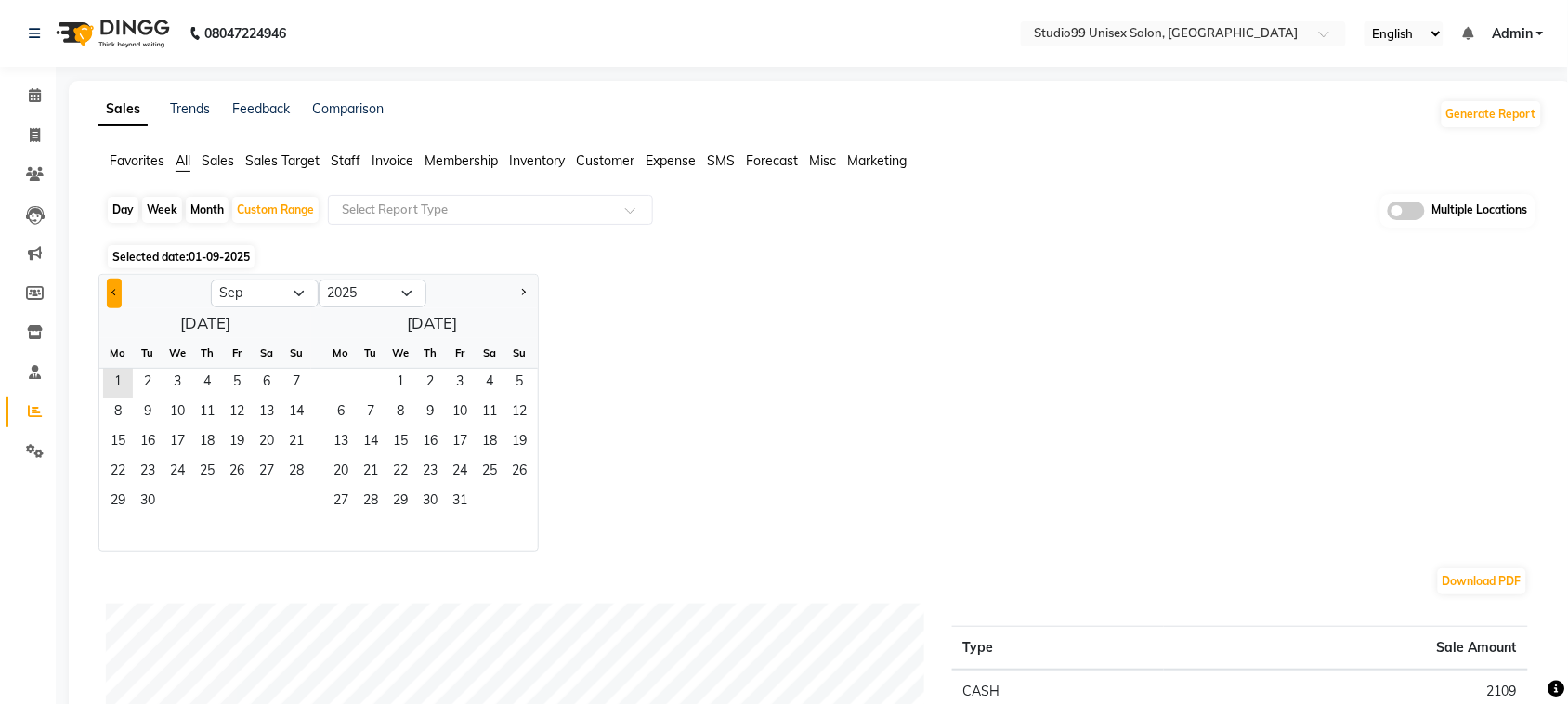
click at [116, 293] on span "Previous month" at bounding box center [115, 292] width 7 height 7
select select "8"
click at [230, 377] on span "1" at bounding box center [236, 384] width 30 height 30
click at [291, 500] on span "31" at bounding box center [296, 502] width 30 height 30
